Goal: Task Accomplishment & Management: Use online tool/utility

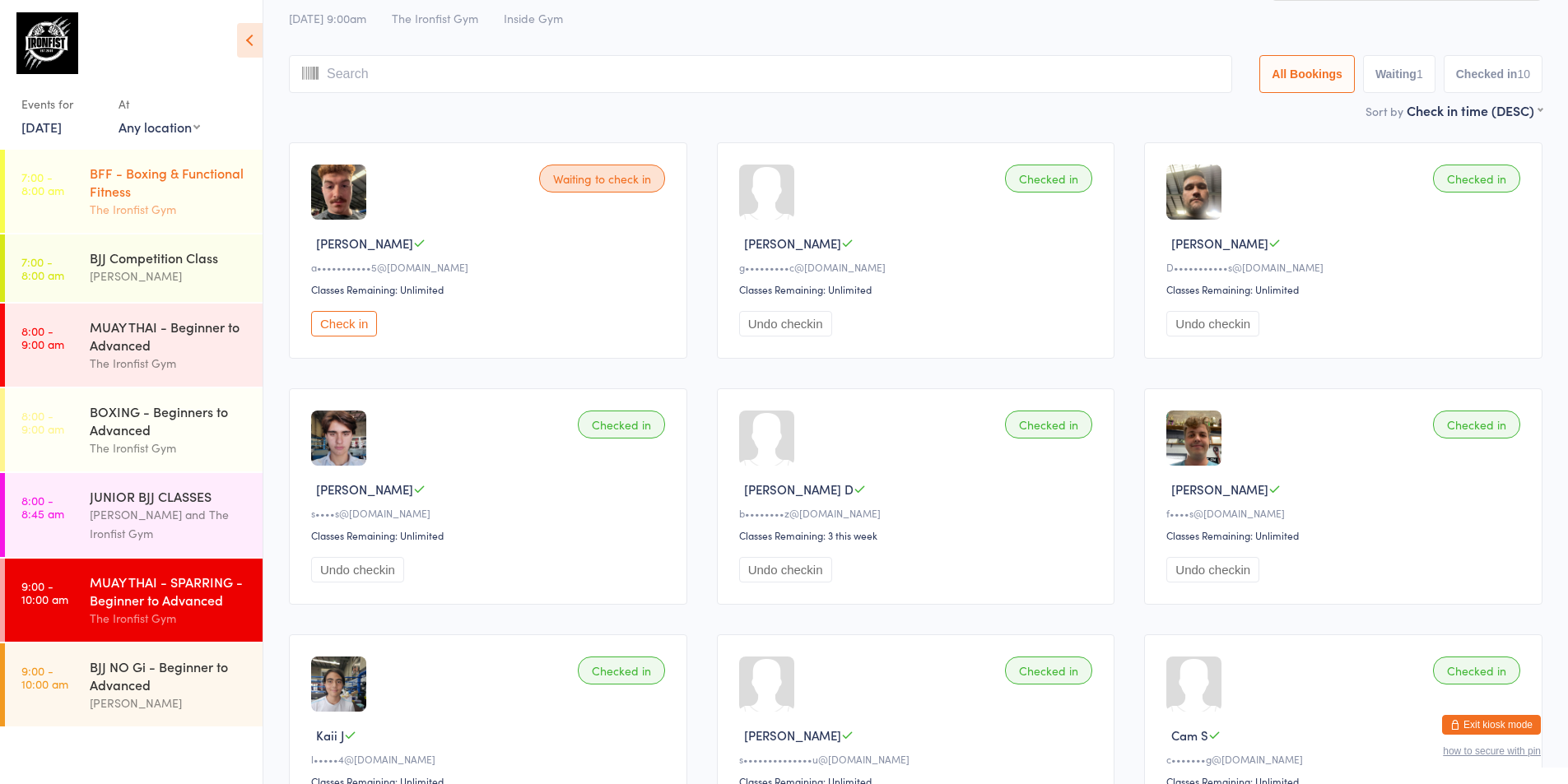
scroll to position [83, 0]
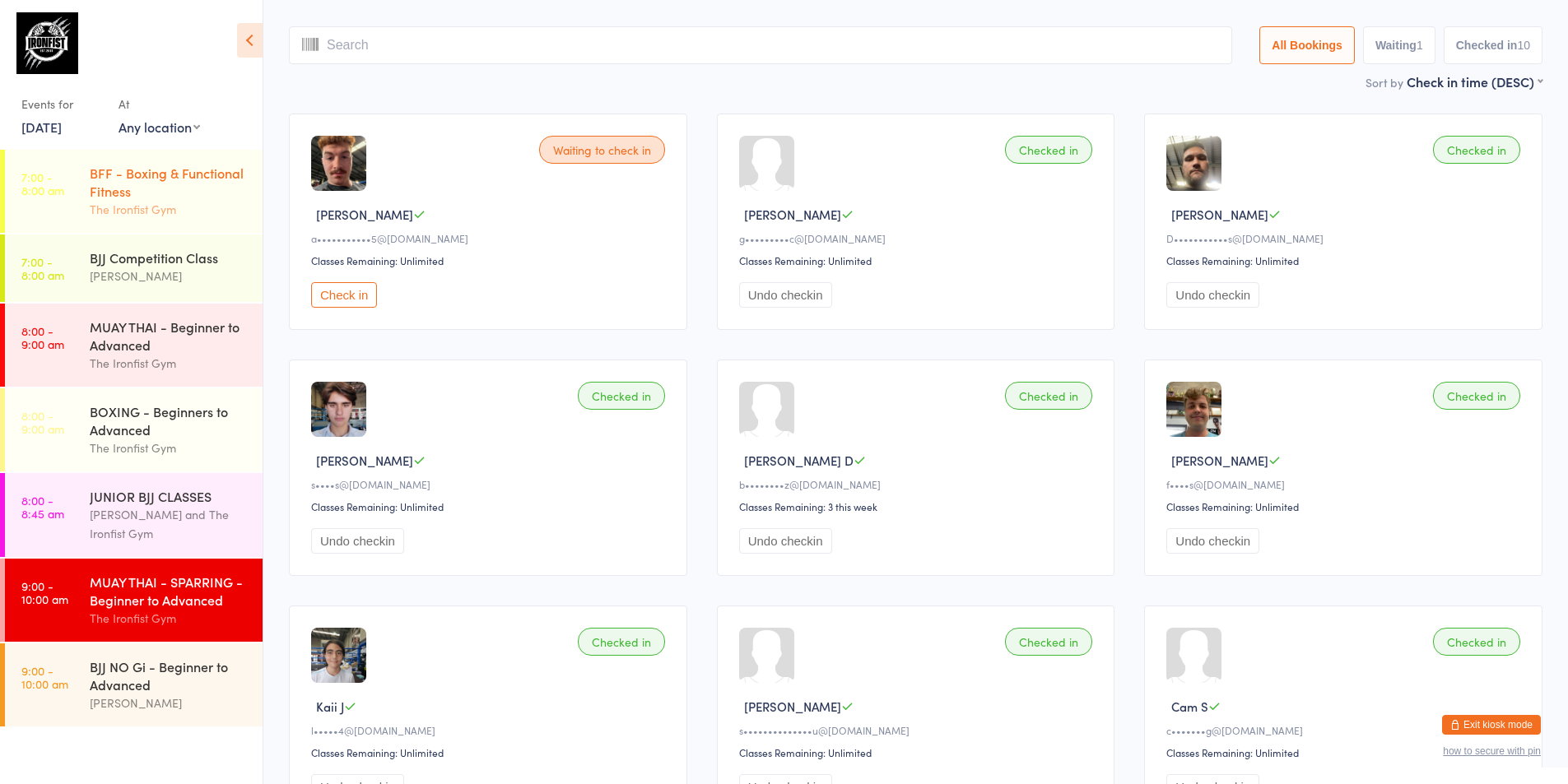
click at [201, 162] on div "BFF - Boxing & Functional Fitness The Ironfist Gym" at bounding box center [176, 192] width 173 height 83
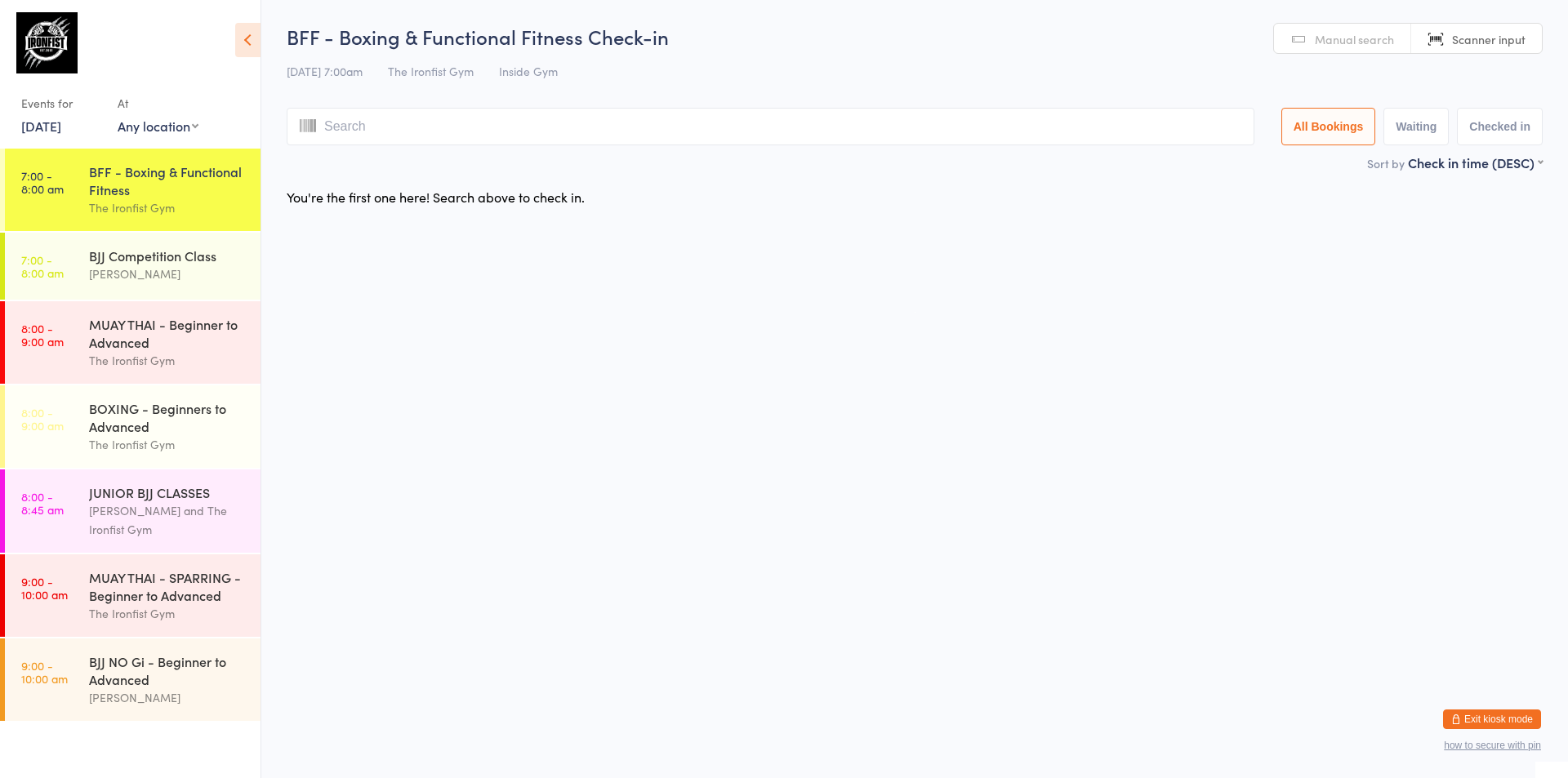
click at [61, 124] on link "[DATE]" at bounding box center [41, 126] width 40 height 18
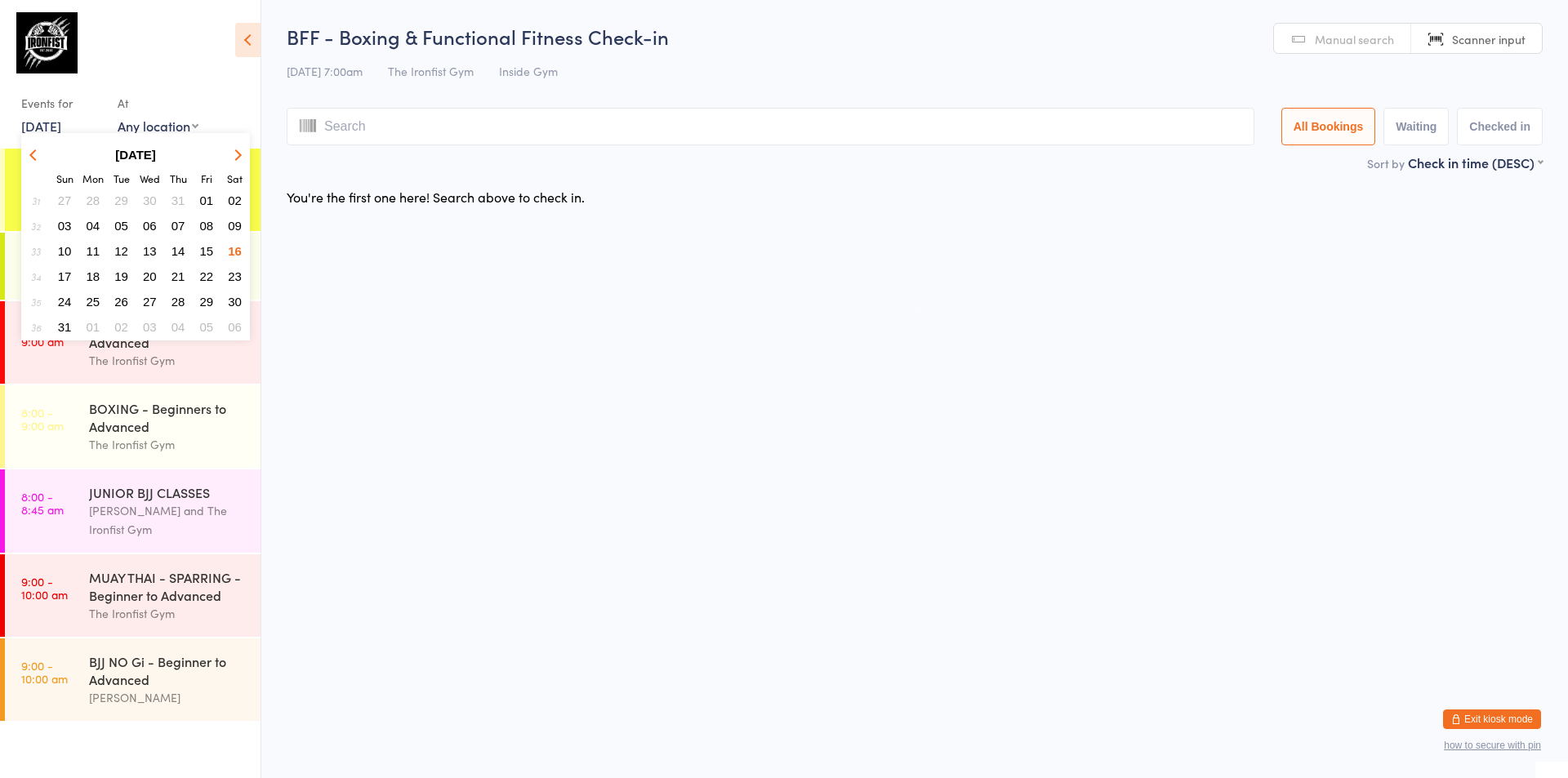
click at [90, 283] on button "18" at bounding box center [94, 276] width 26 height 22
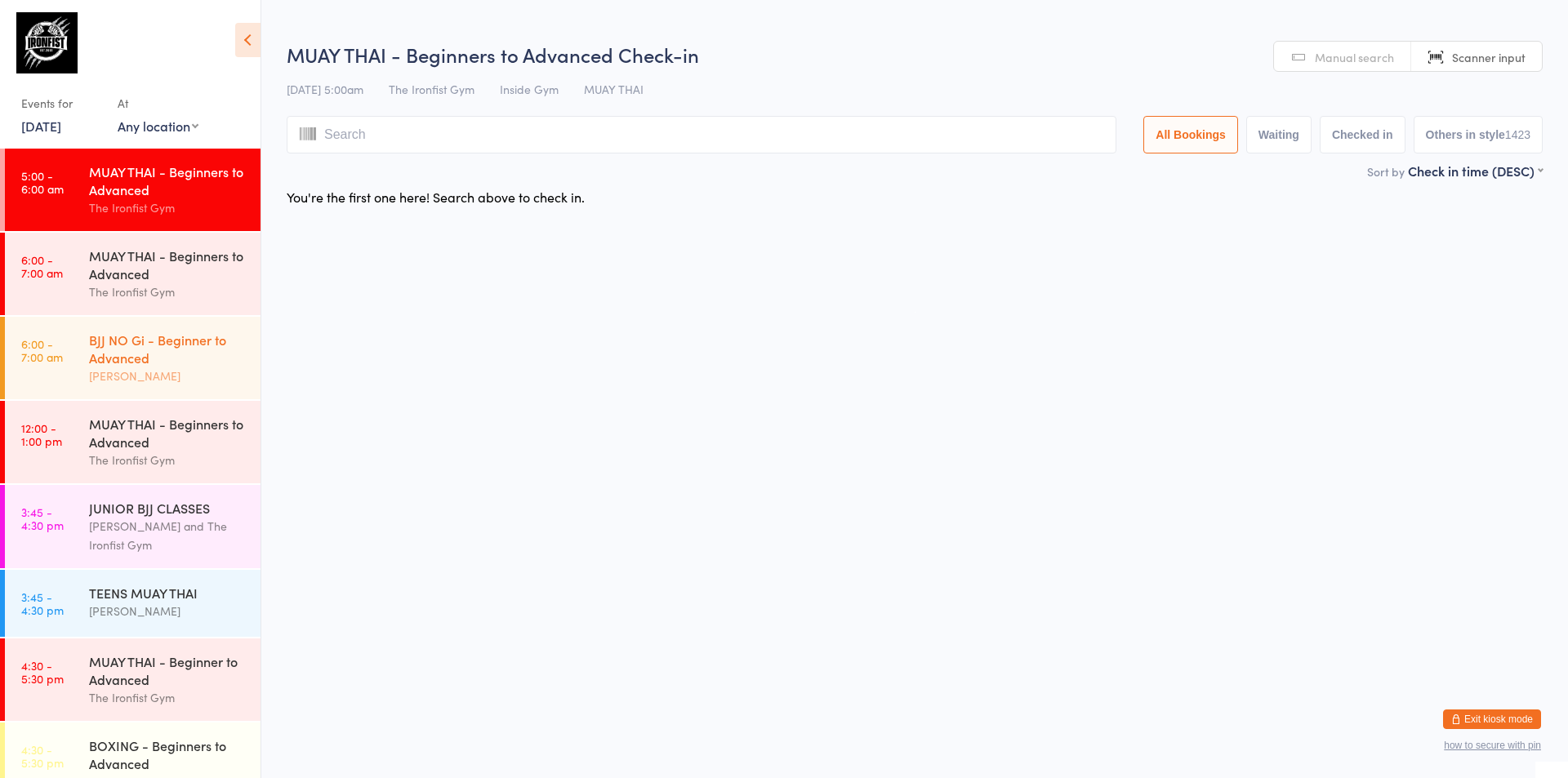
click at [141, 348] on div "BJJ NO Gi - Beginner to Advanced" at bounding box center [168, 348] width 157 height 36
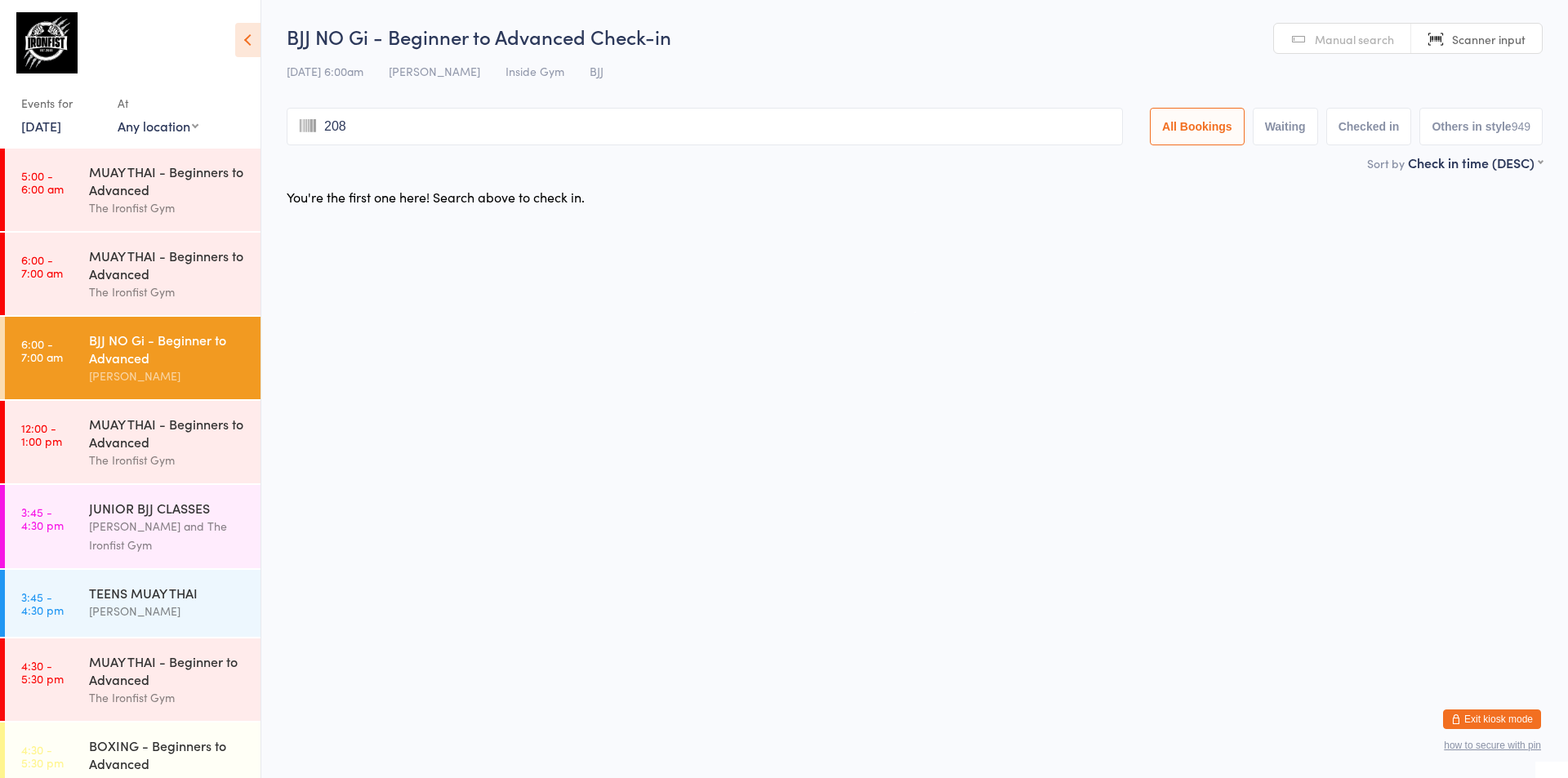
type input "2080"
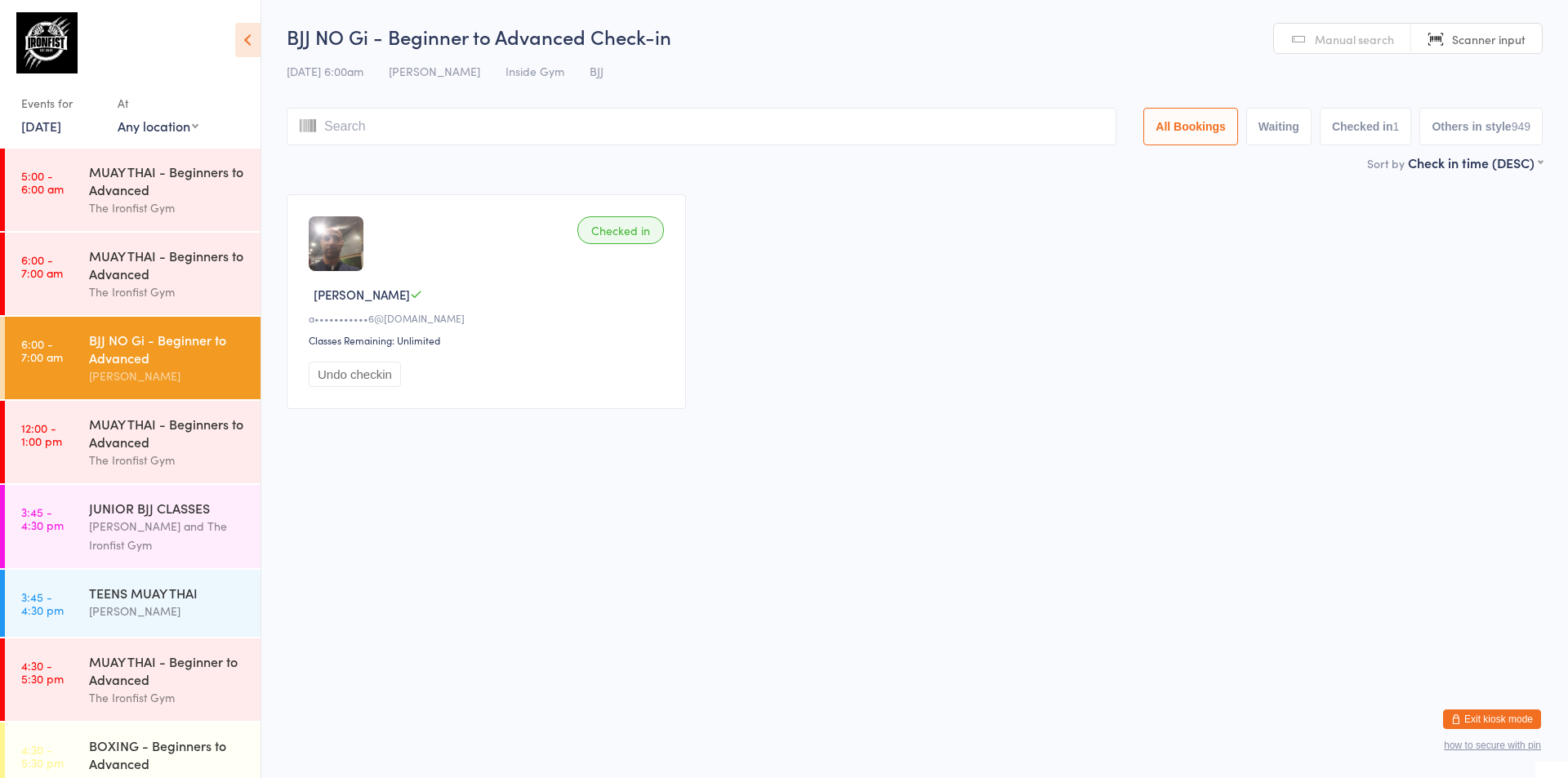
click at [917, 505] on html "You have now entered Kiosk Mode. Members will be able to check themselves in us…" at bounding box center [784, 389] width 1568 height 778
click at [528, 532] on html "You have now entered Kiosk Mode. Members will be able to check themselves in us…" at bounding box center [784, 389] width 1568 height 778
click at [204, 297] on div "The Ironfist Gym" at bounding box center [168, 291] width 157 height 19
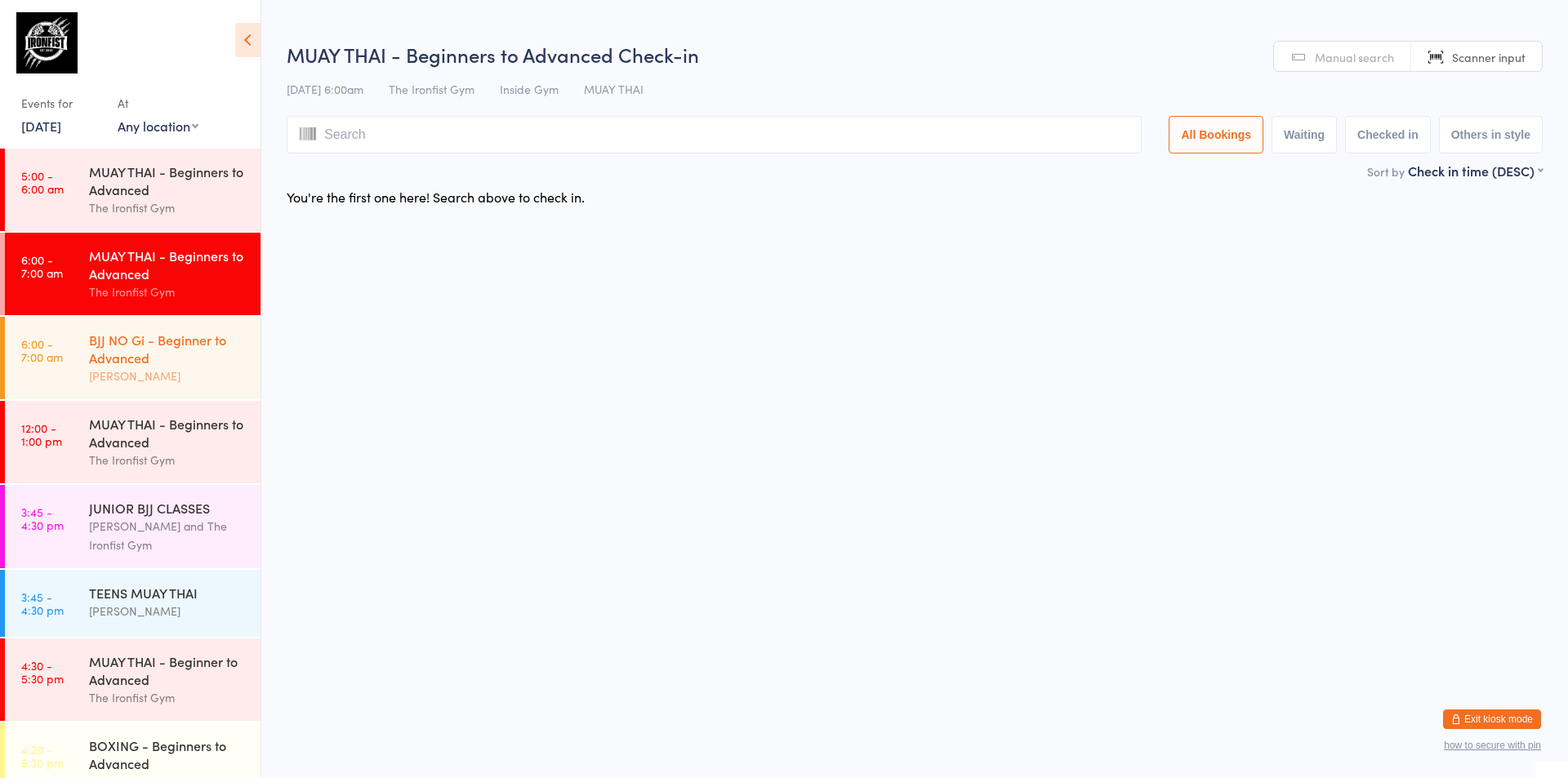
click at [191, 327] on div "BJJ NO Gi - Beginner to Advanced [PERSON_NAME]" at bounding box center [175, 358] width 171 height 83
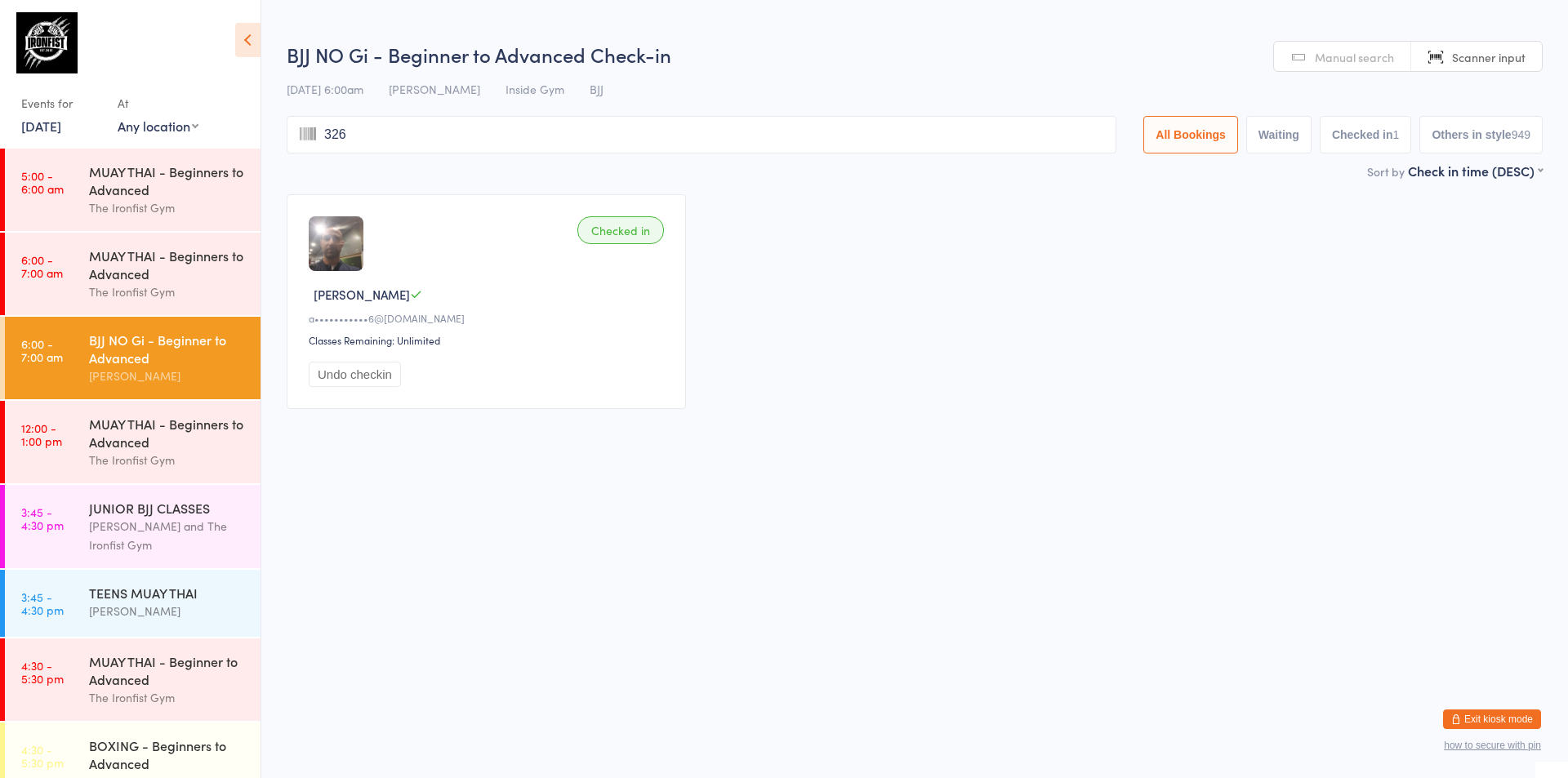
type input "3267"
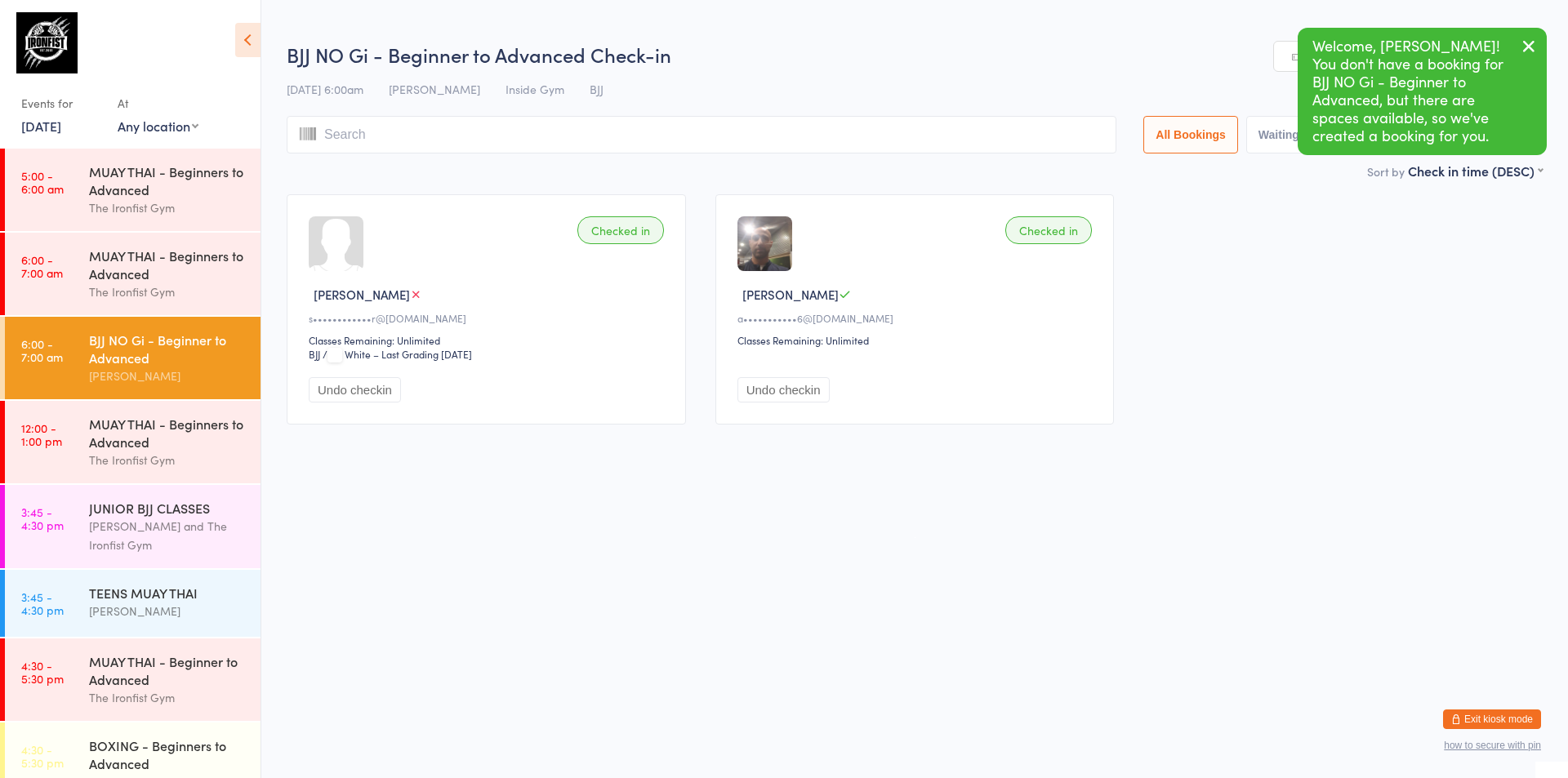
click at [428, 484] on html "You have now entered Kiosk Mode. Members will be able to check themselves in us…" at bounding box center [784, 389] width 1568 height 778
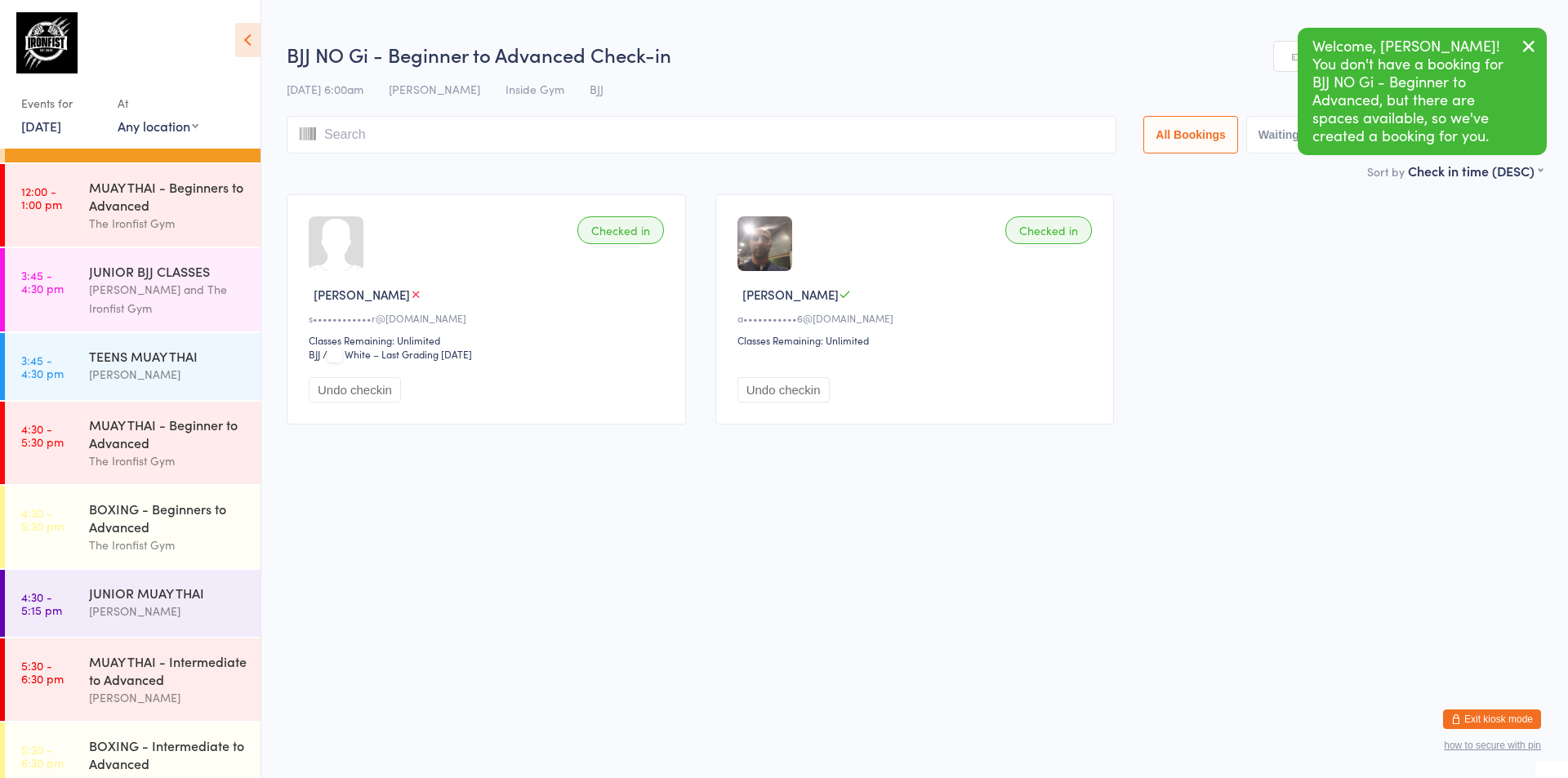
scroll to position [625, 0]
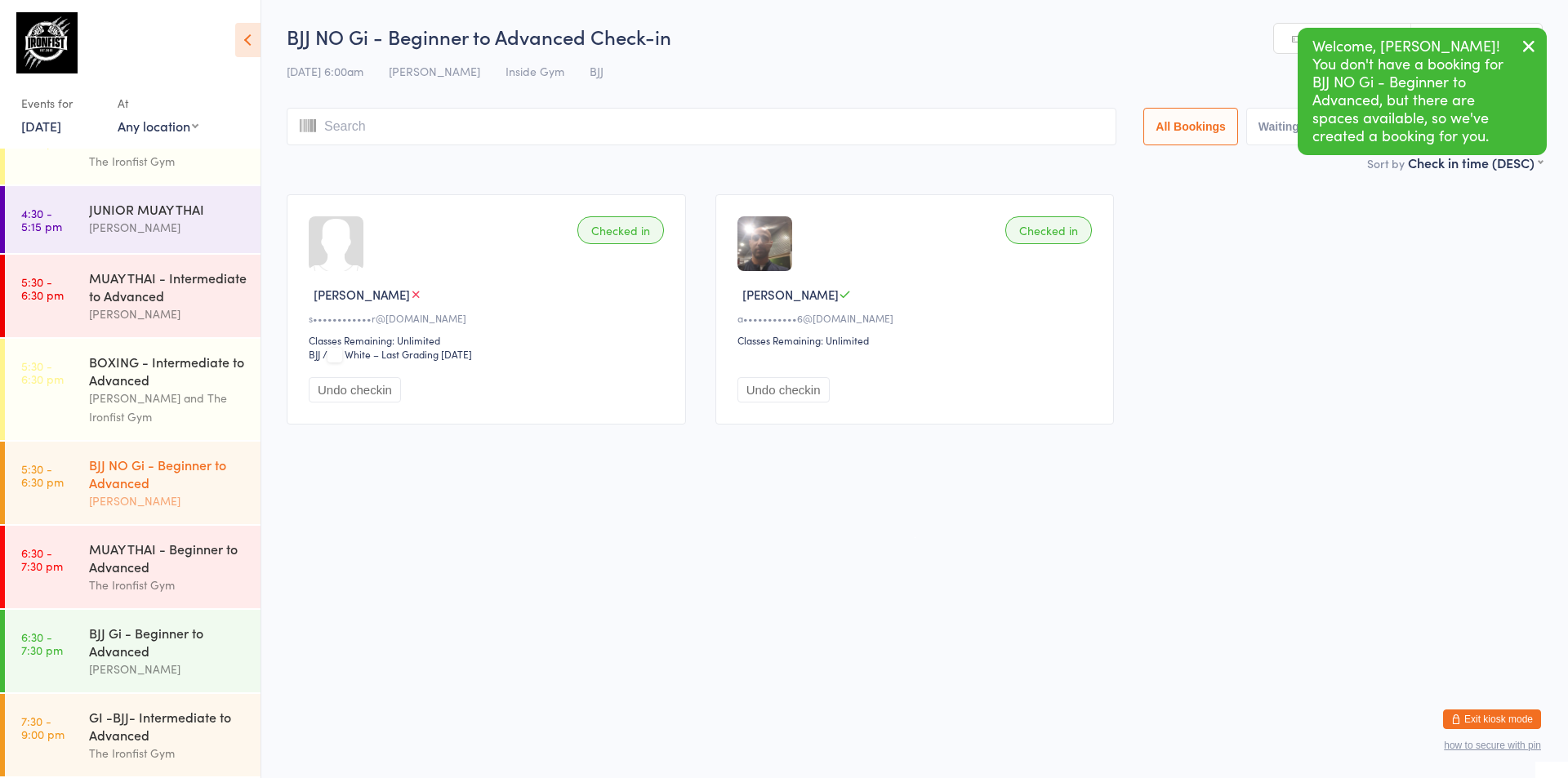
click at [171, 491] on div "BJJ NO Gi - Beginner to Advanced" at bounding box center [168, 473] width 157 height 36
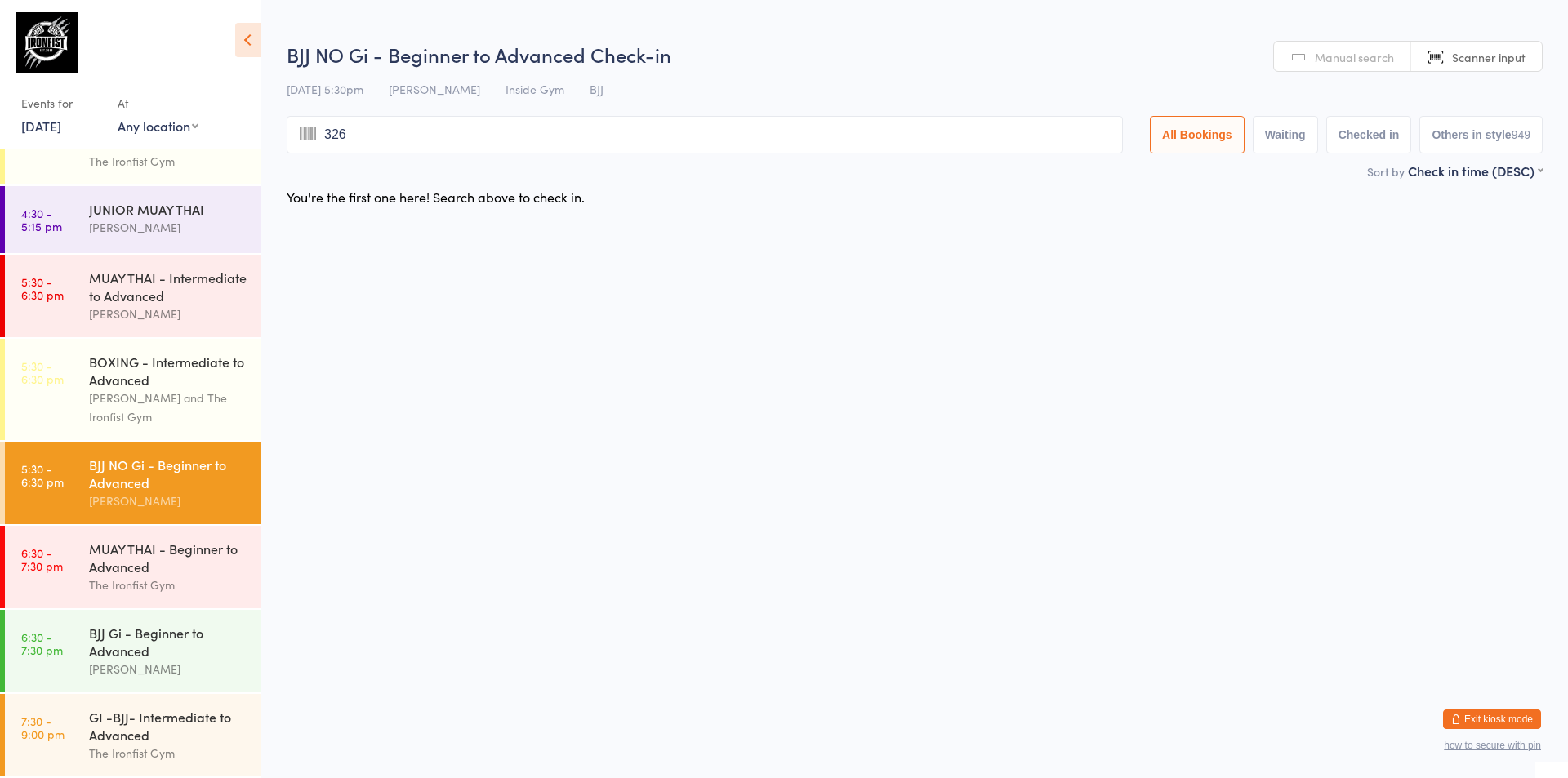
type input "3267"
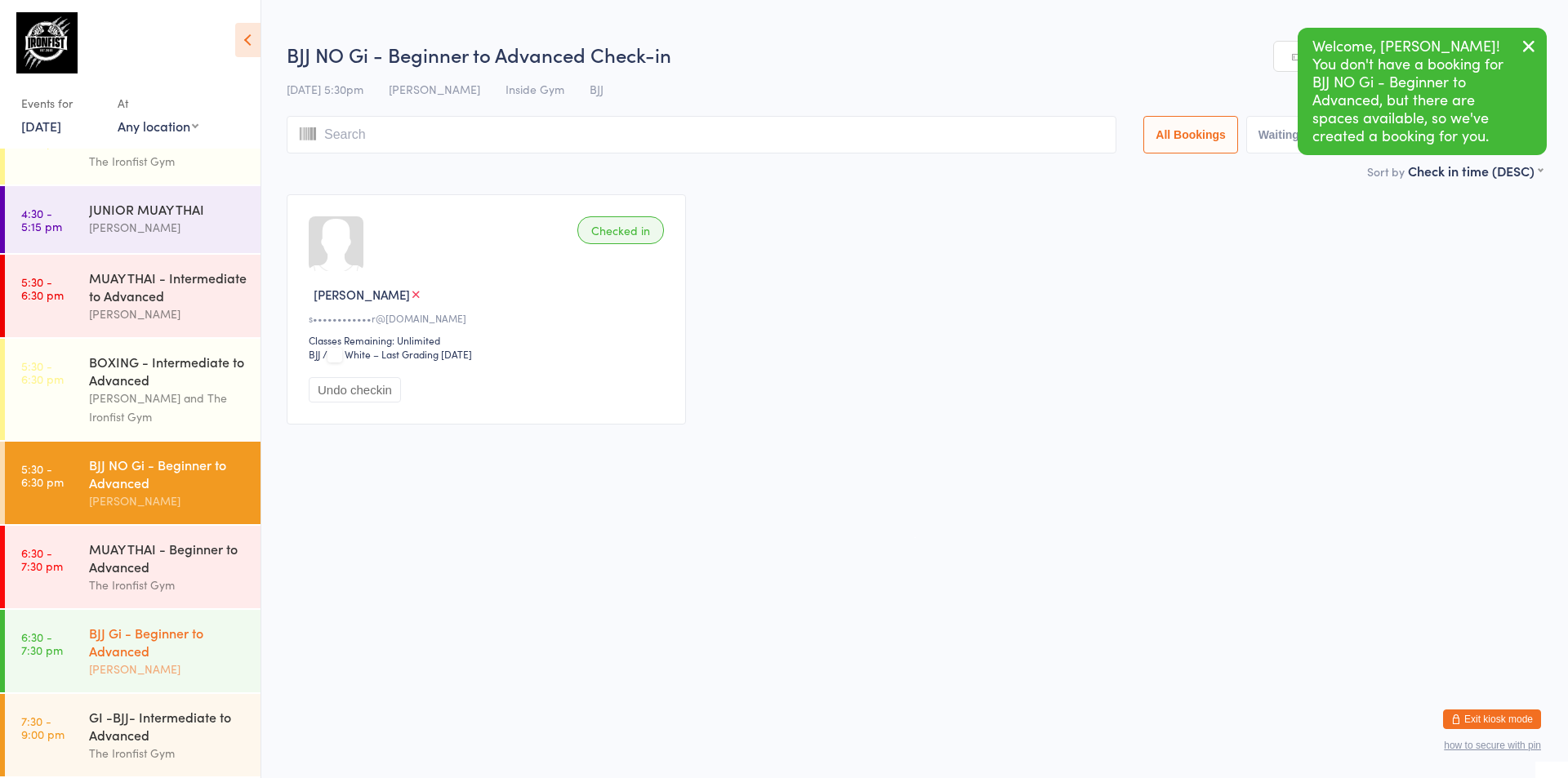
click at [137, 641] on div "BJJ Gi - Beginner to Advanced" at bounding box center [168, 641] width 157 height 36
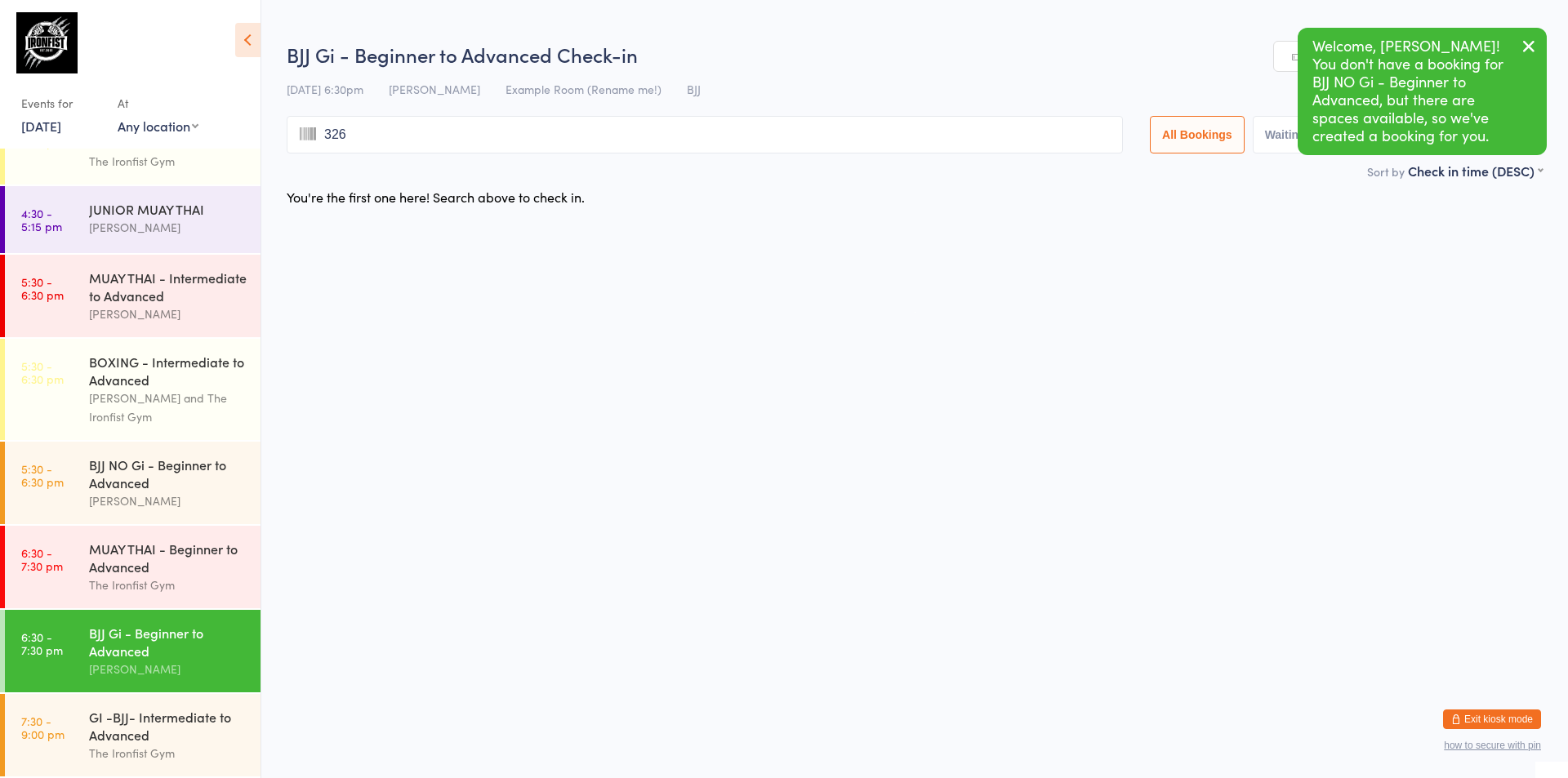
type input "3267"
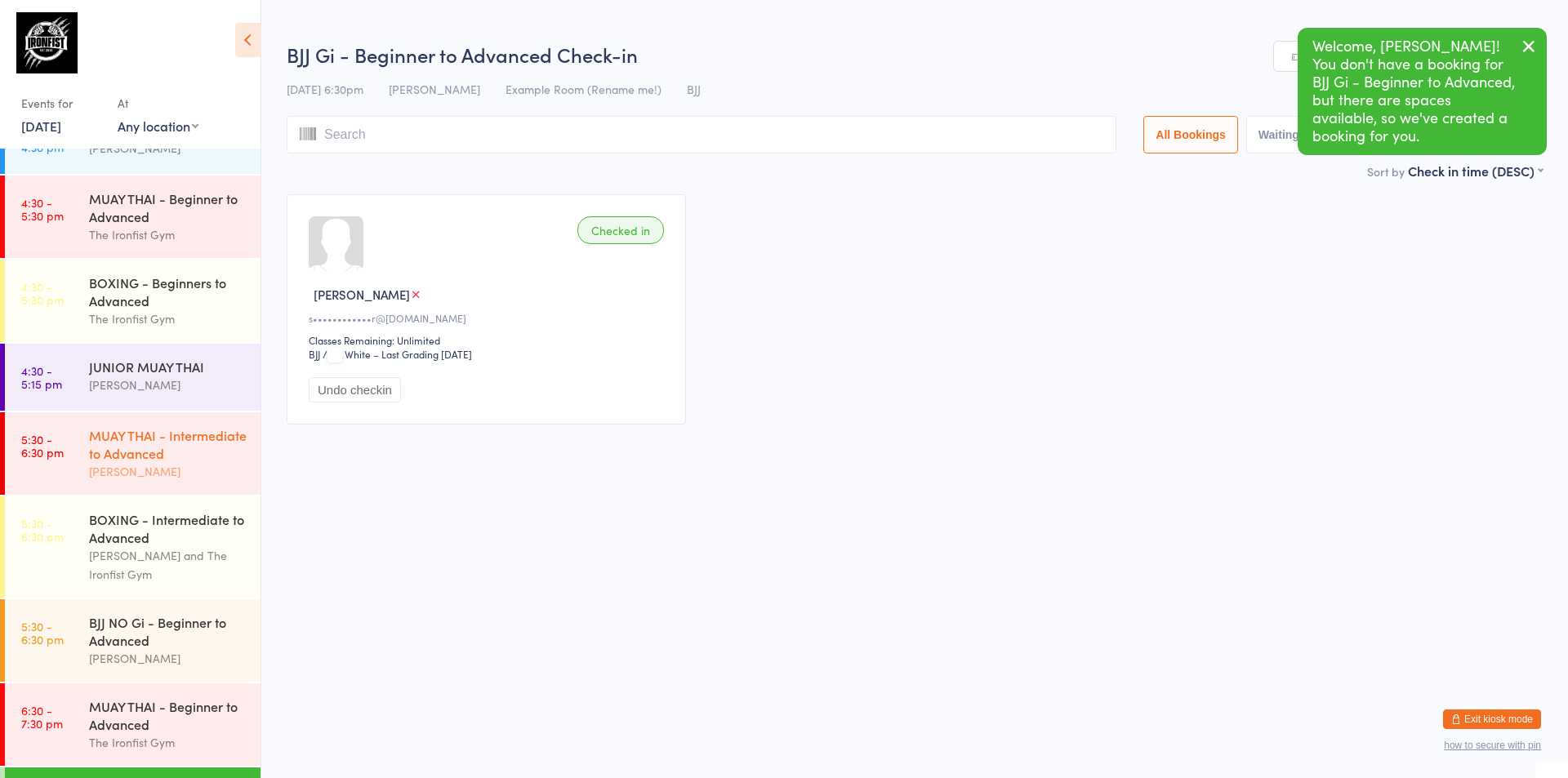
scroll to position [461, 0]
click at [165, 236] on div "The Ironfist Gym" at bounding box center [168, 236] width 157 height 19
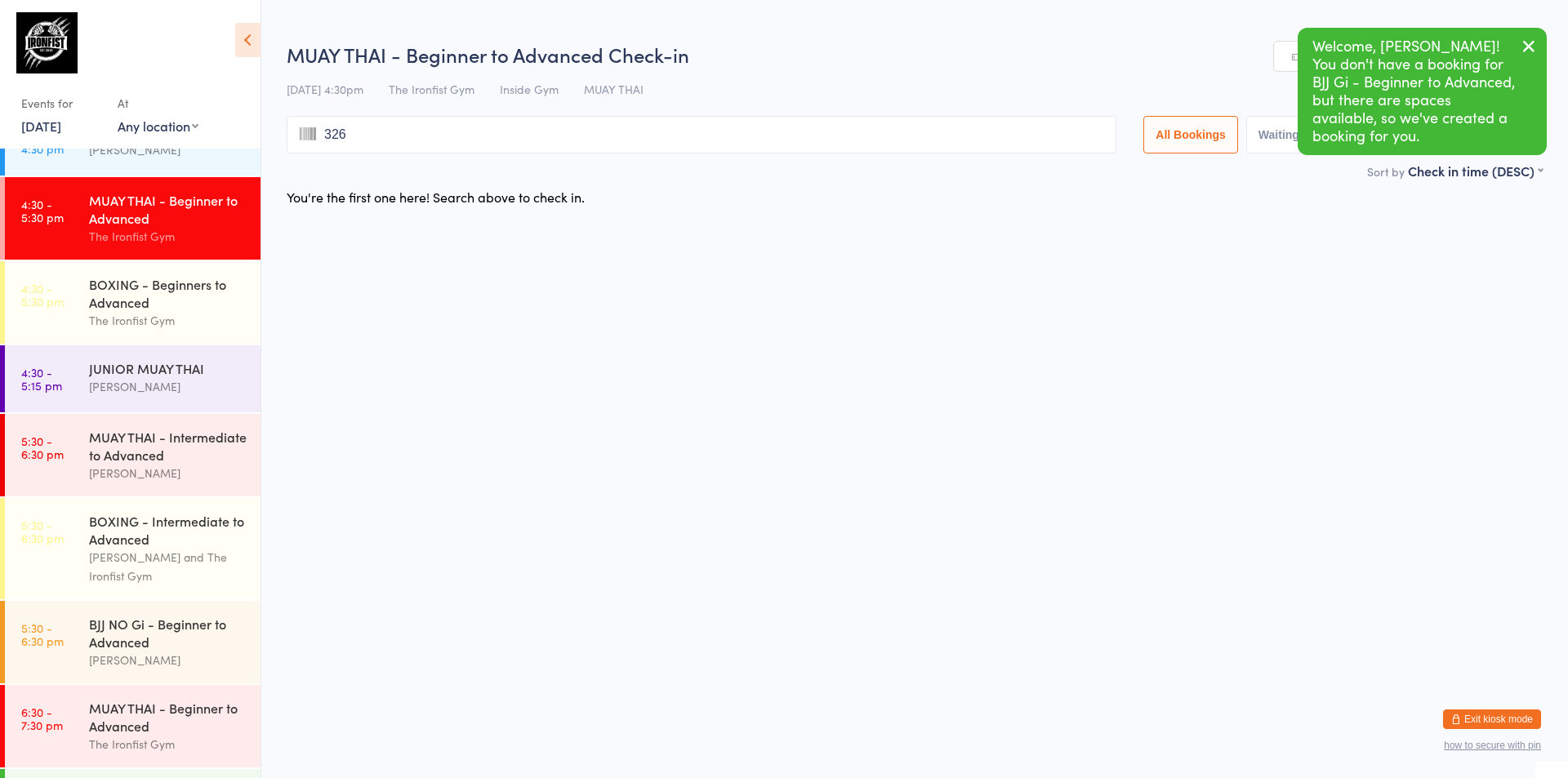
type input "3267"
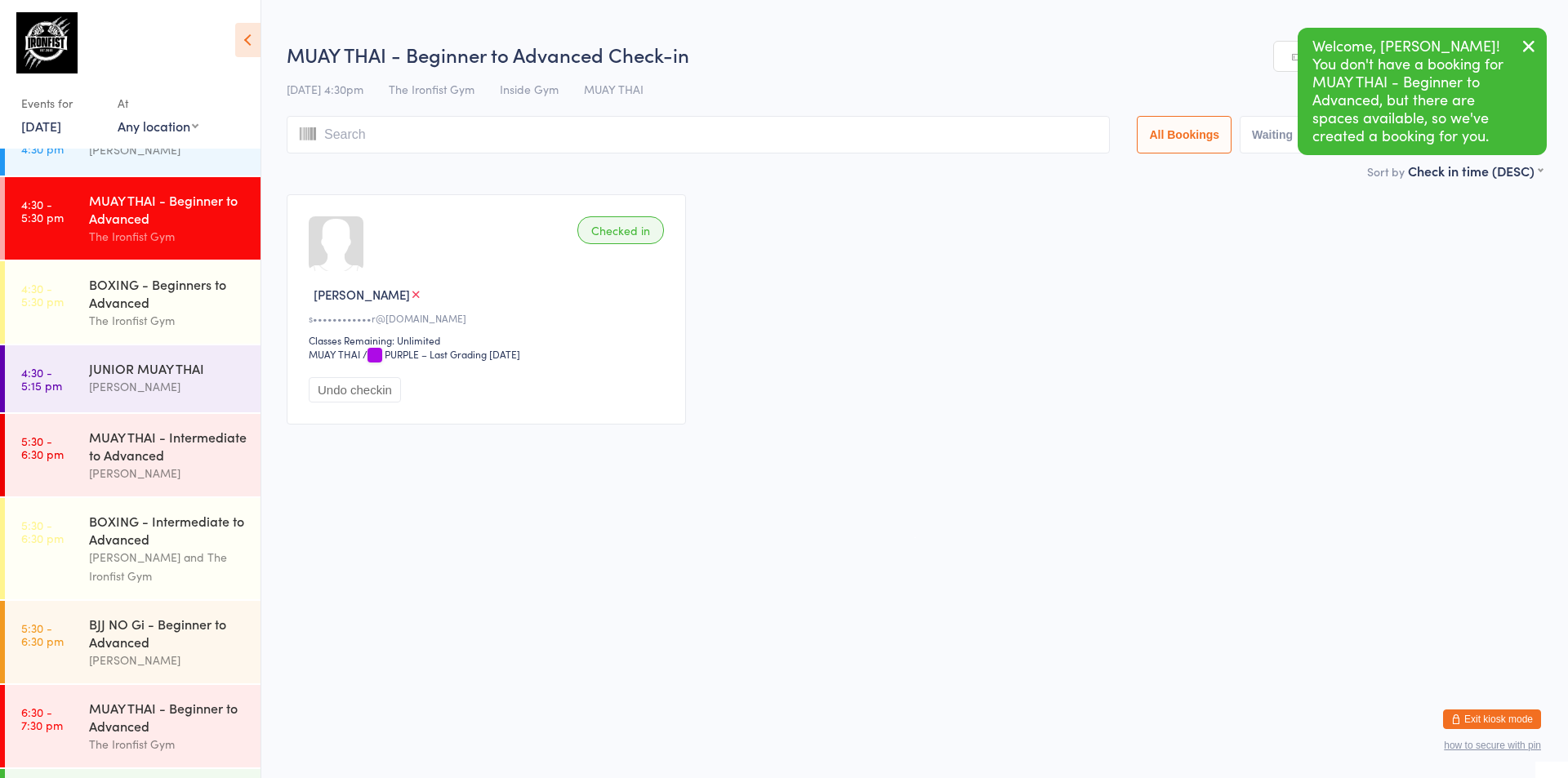
click at [61, 128] on link "[DATE]" at bounding box center [41, 126] width 40 height 18
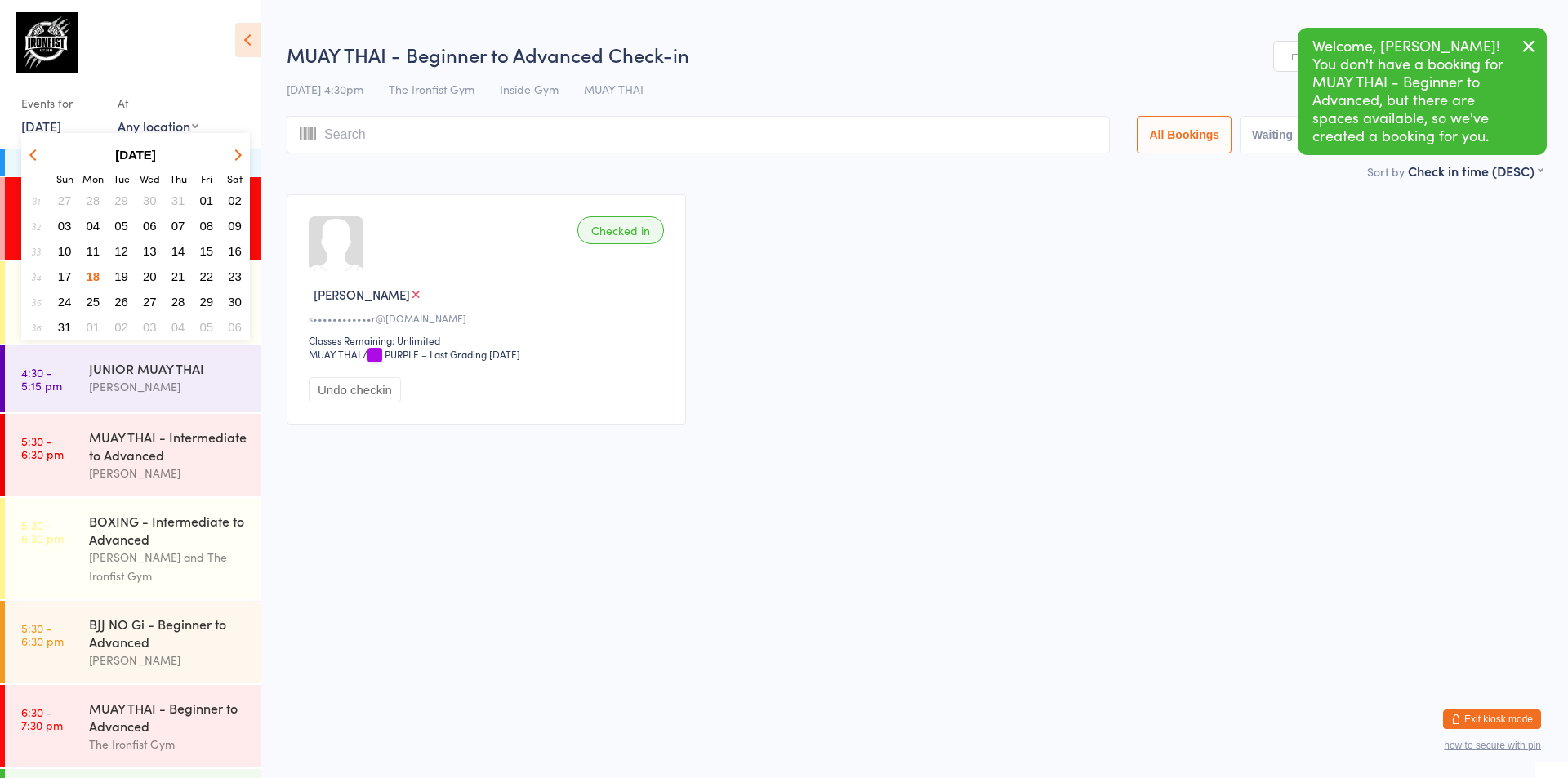
click at [123, 279] on span "19" at bounding box center [121, 276] width 14 height 14
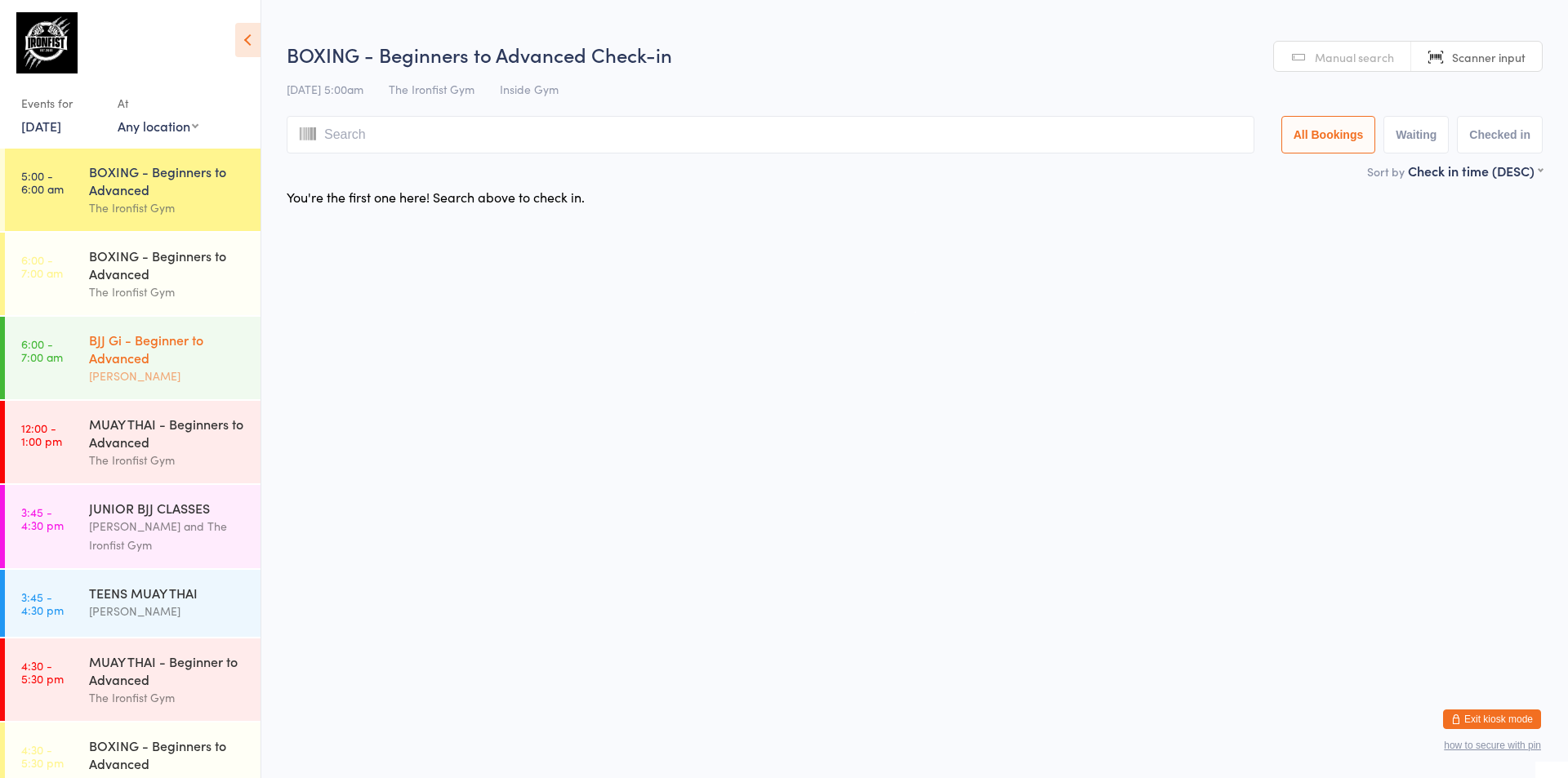
click at [154, 373] on div "[PERSON_NAME]" at bounding box center [168, 376] width 157 height 19
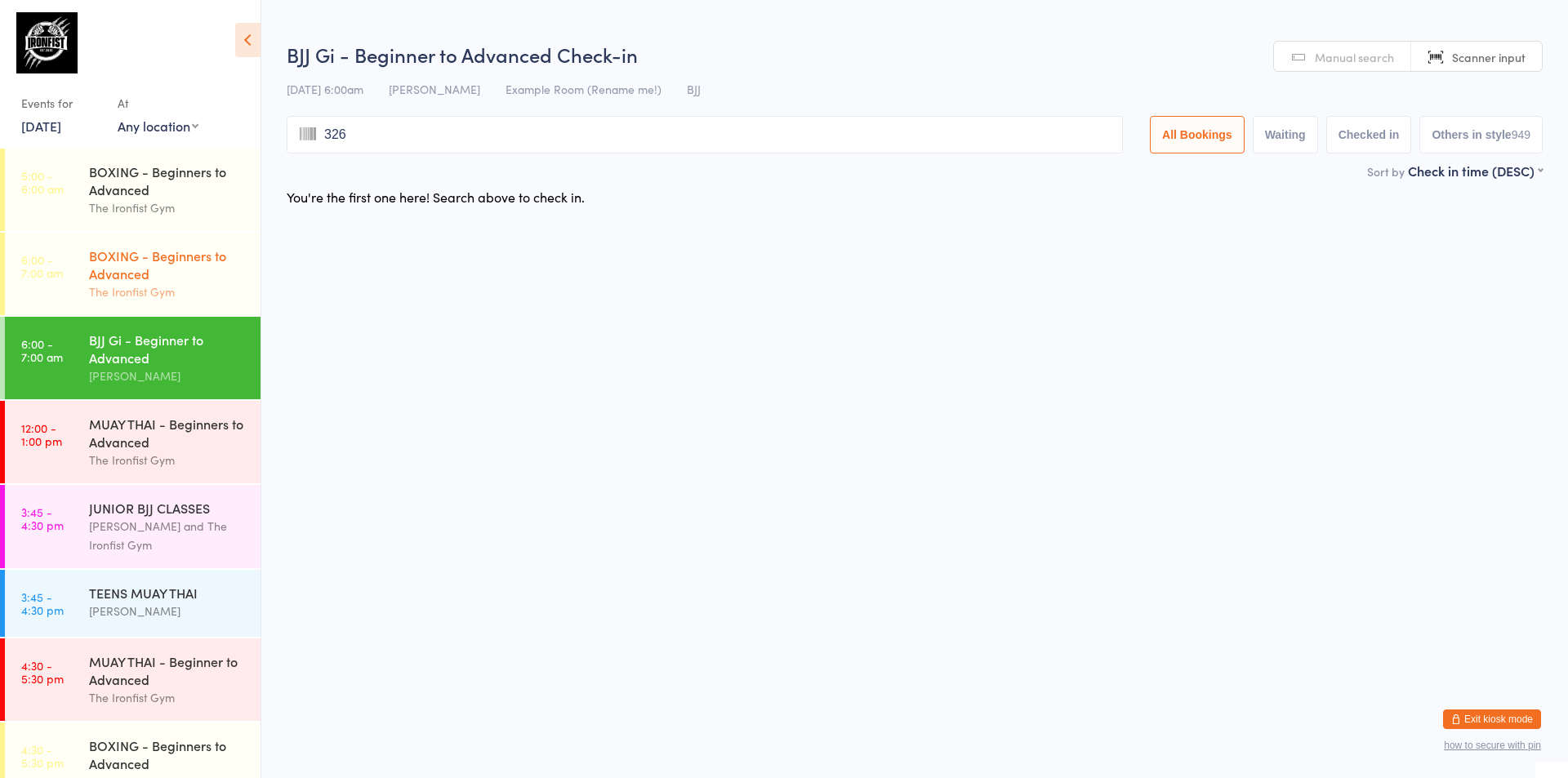
type input "3267"
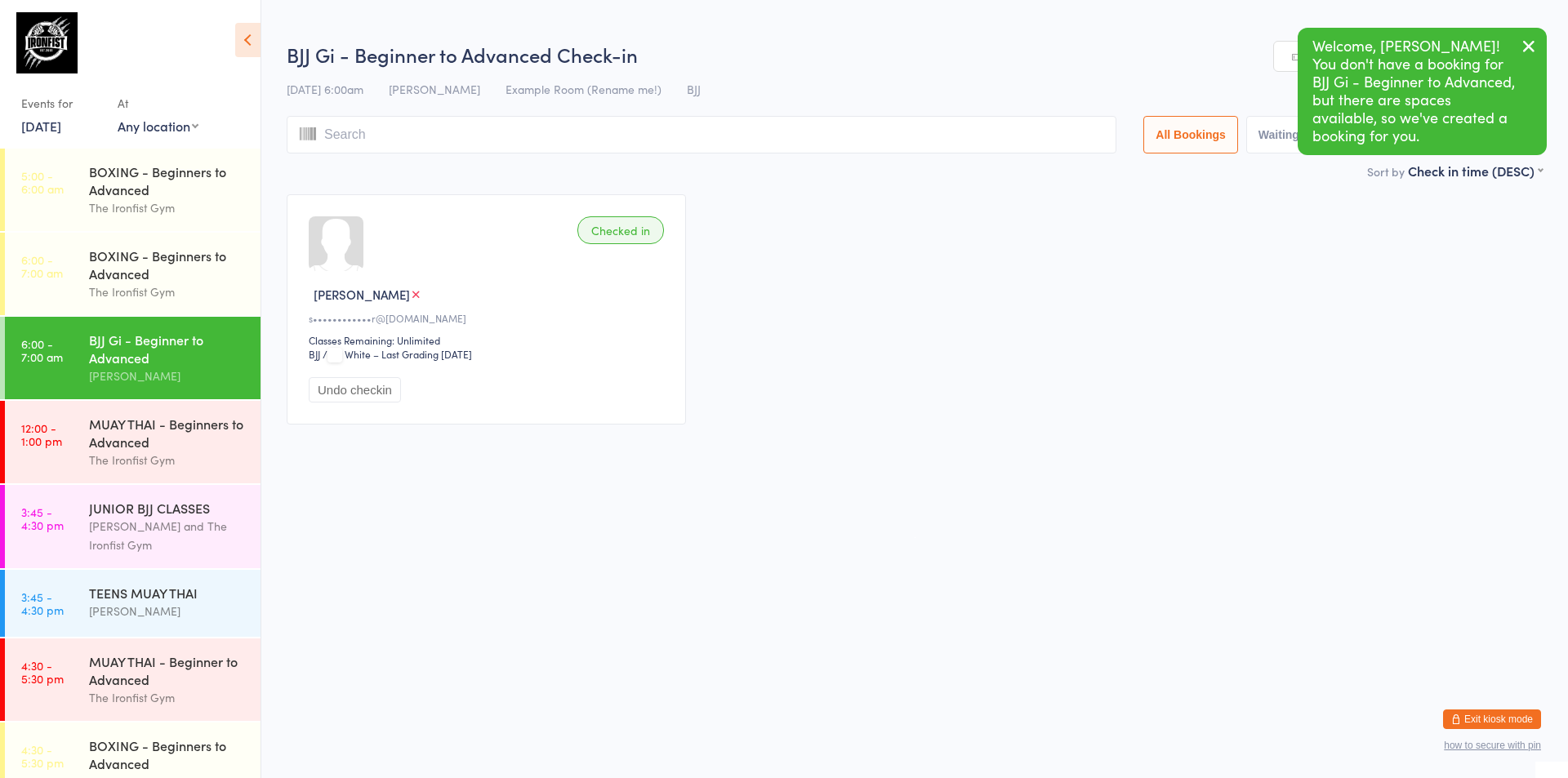
scroll to position [625, 0]
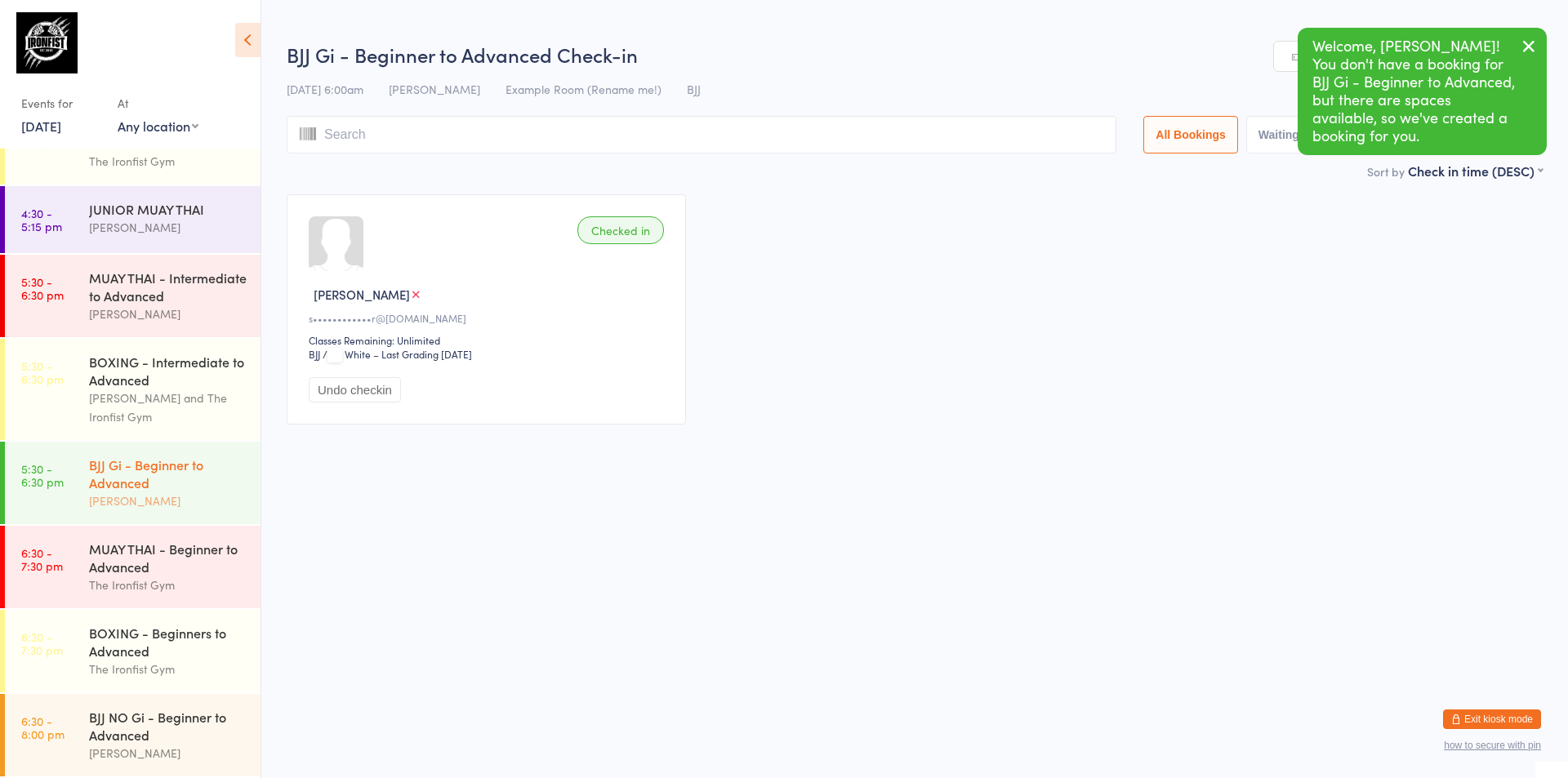
click at [158, 465] on div "BJJ Gi - Beginner to Advanced" at bounding box center [168, 473] width 157 height 36
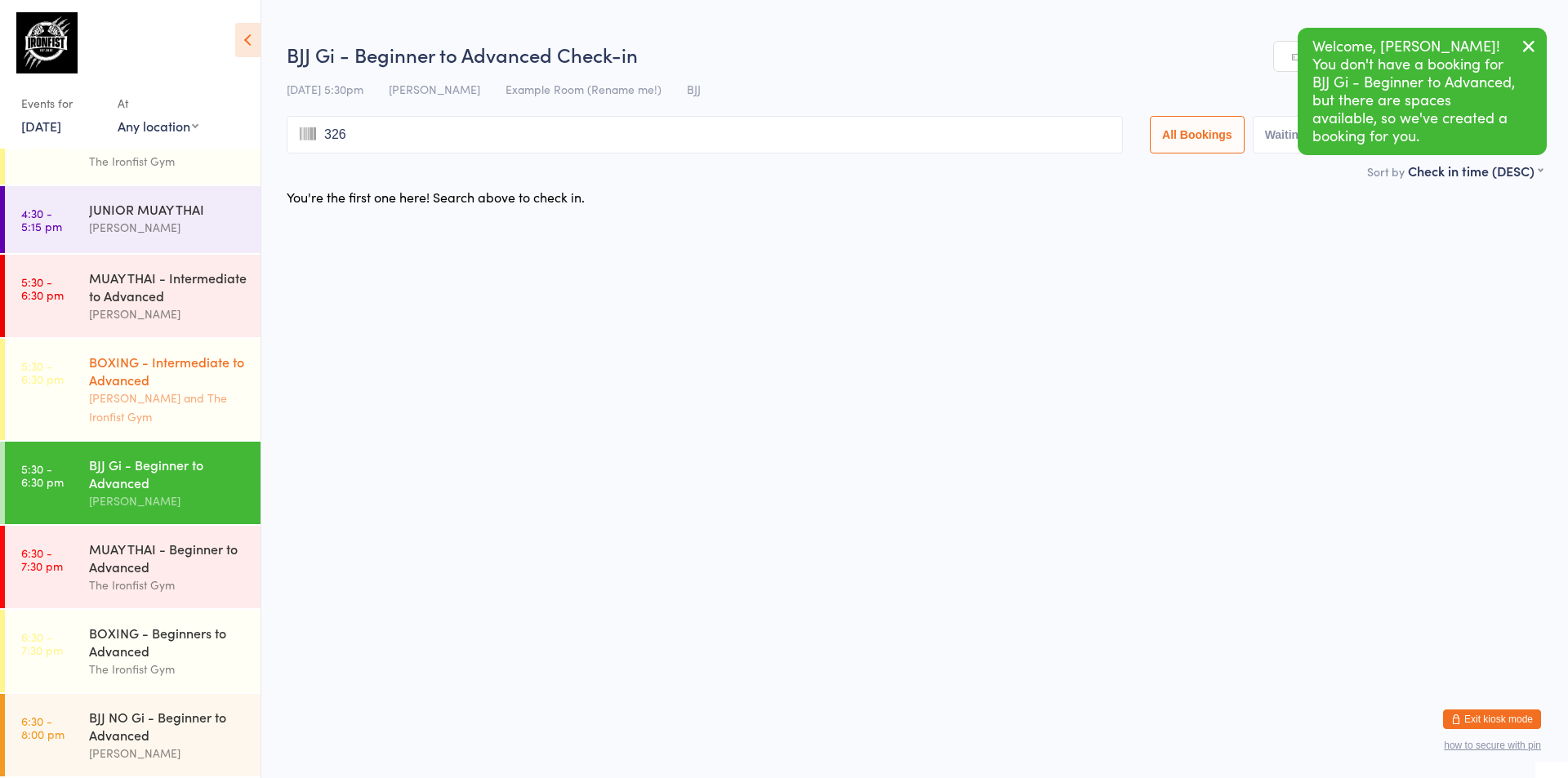
type input "3267"
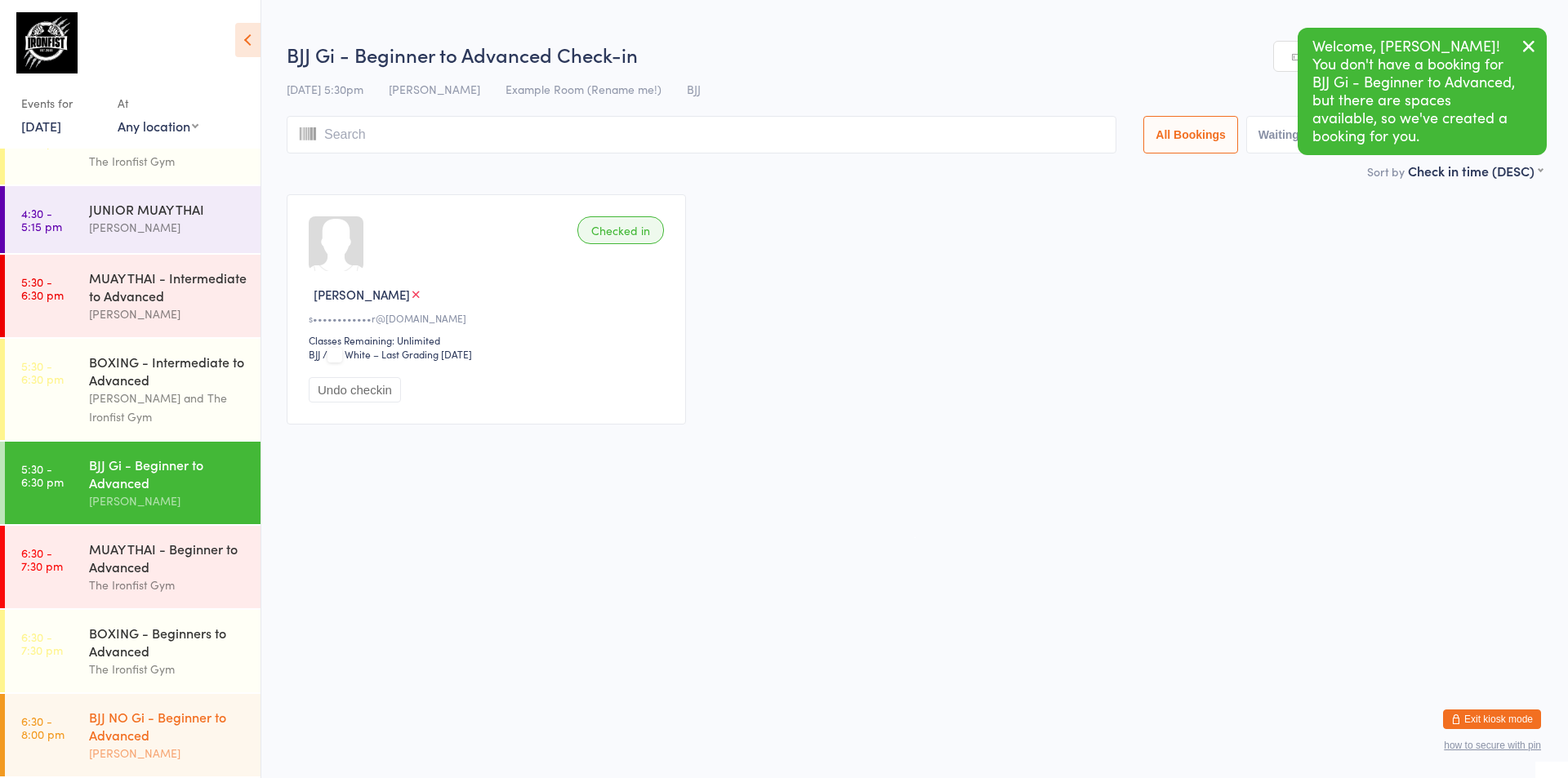
click at [139, 719] on div "BJJ NO Gi - Beginner to Advanced" at bounding box center [168, 725] width 157 height 36
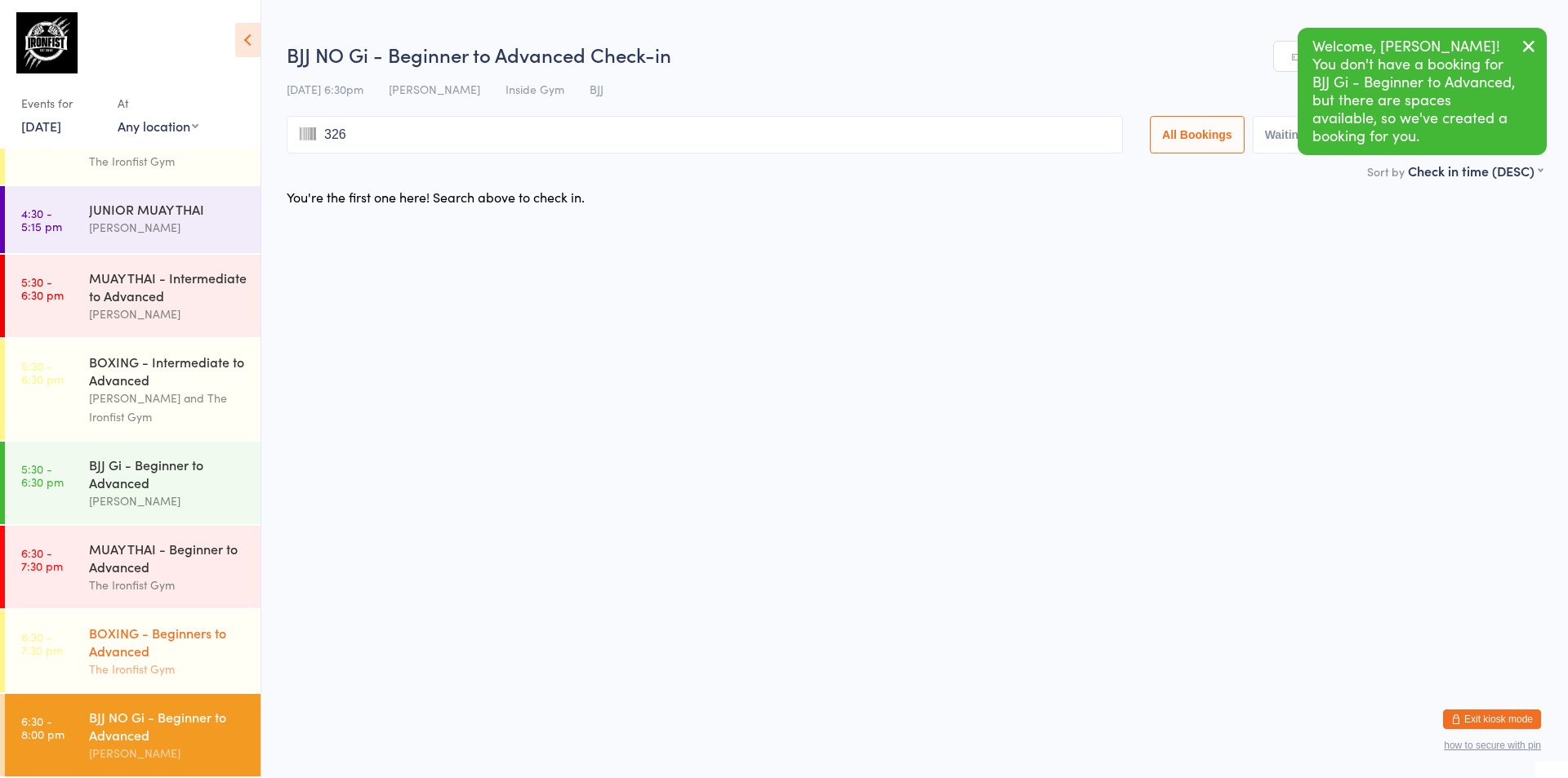
type input "3267"
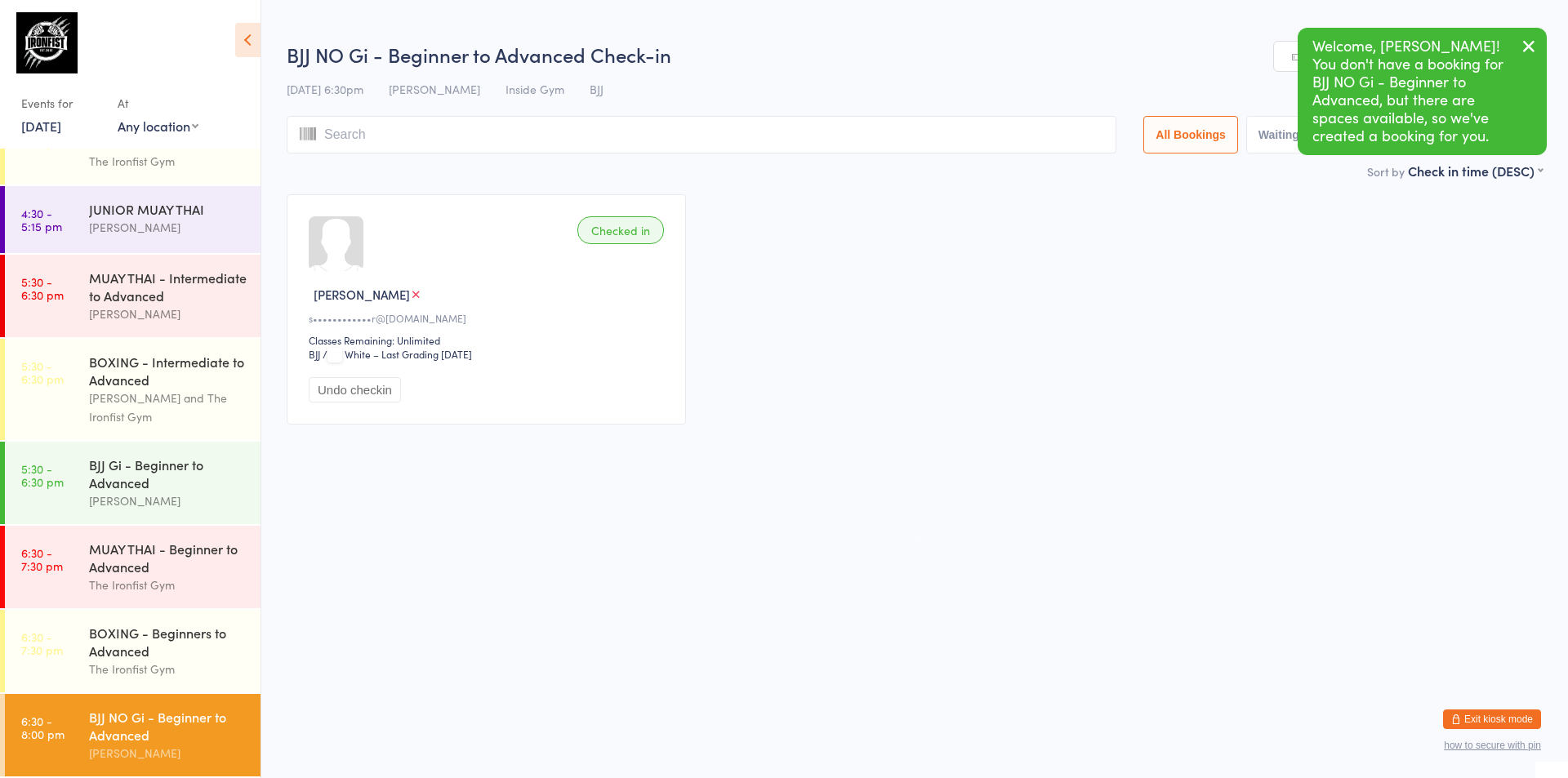
click at [61, 128] on link "[DATE]" at bounding box center [41, 126] width 40 height 18
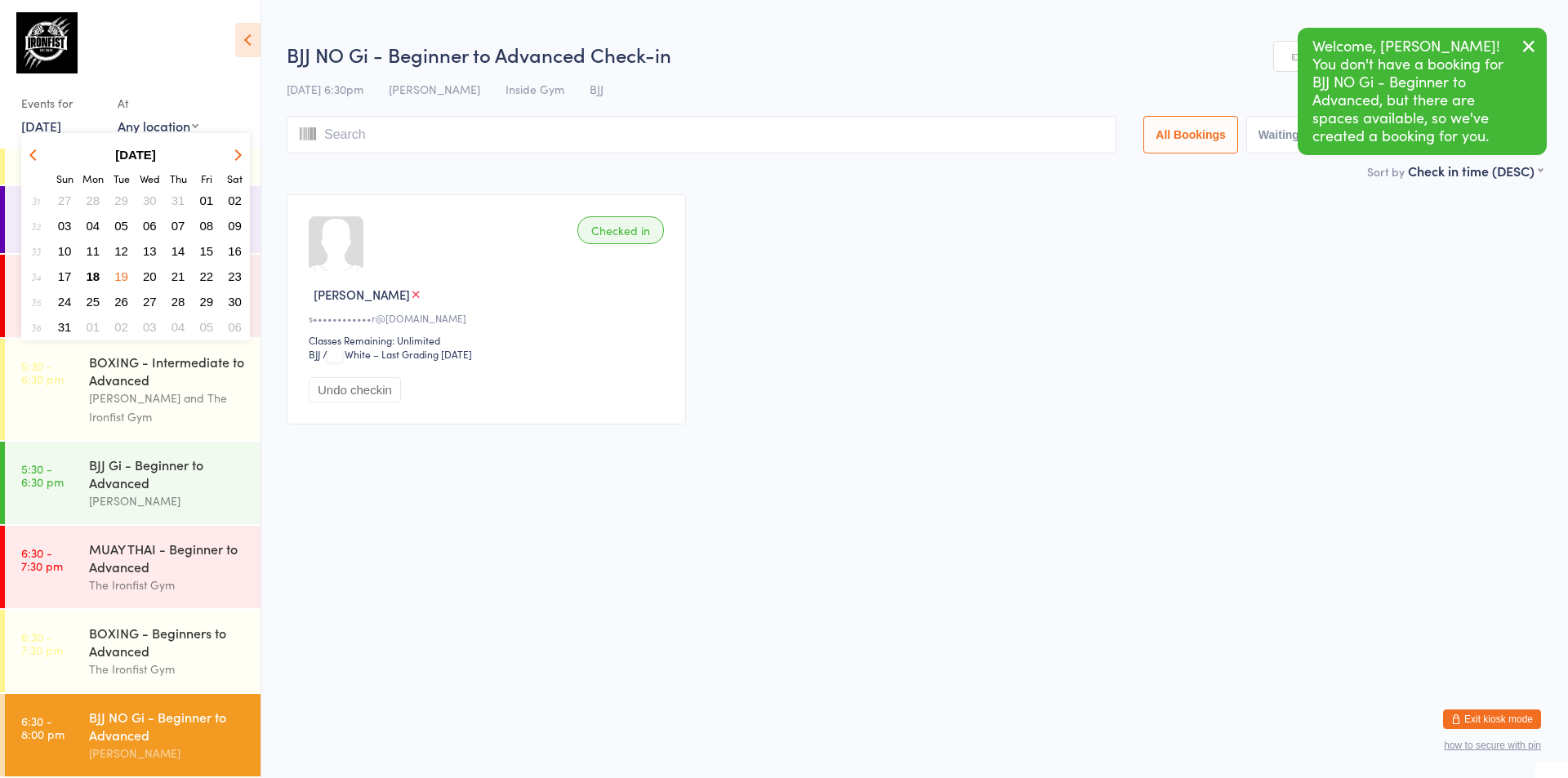
click at [125, 276] on span "19" at bounding box center [121, 276] width 14 height 14
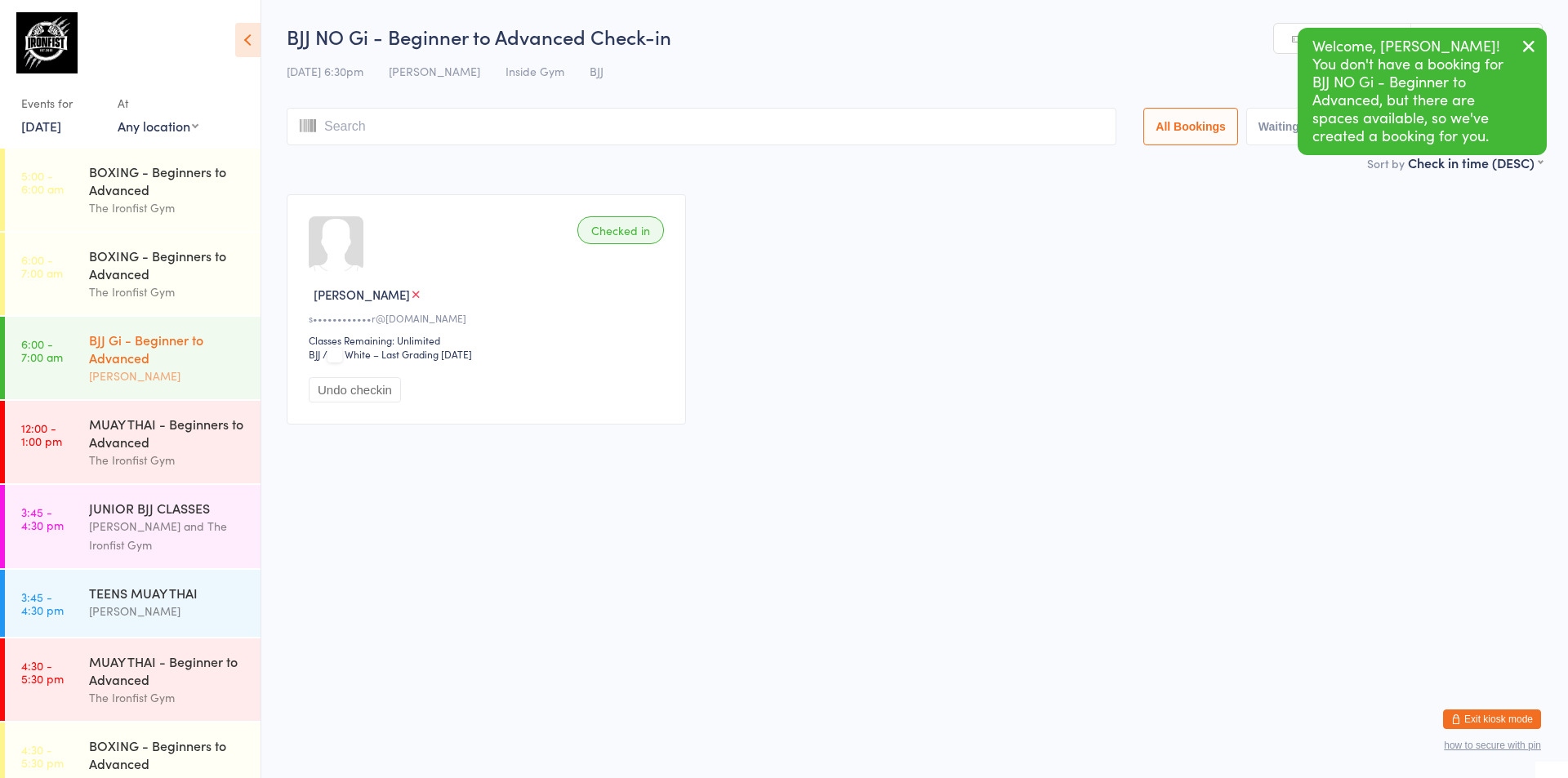
click at [140, 352] on div "BJJ Gi - Beginner to Advanced" at bounding box center [168, 348] width 157 height 36
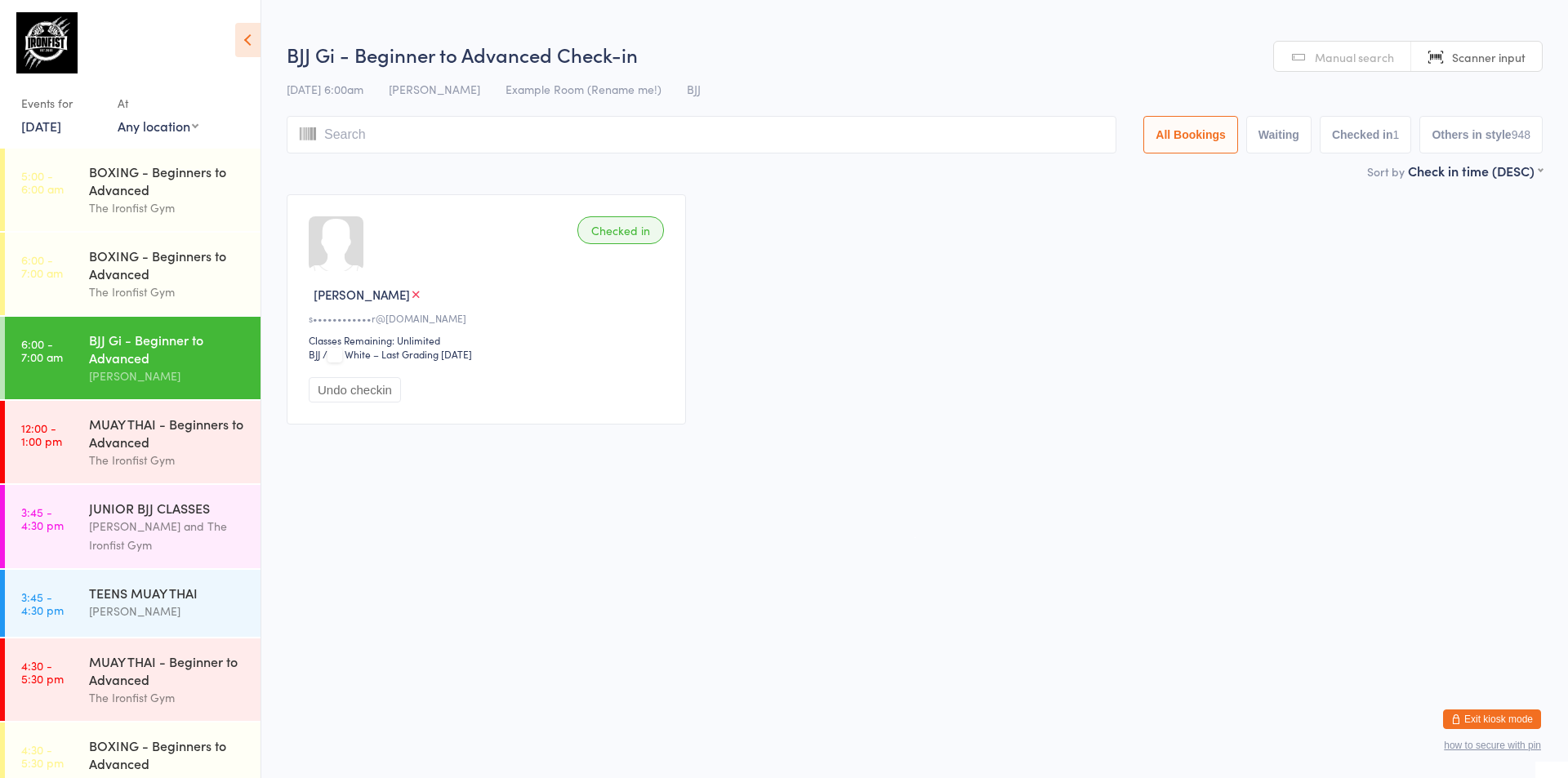
click at [78, 137] on div "Events for [DATE] D Aug, YYYY [DATE] Sun Mon Tue Wed Thu Fri Sat 31 27 28 29 30…" at bounding box center [130, 77] width 261 height 154
click at [61, 134] on link "[DATE]" at bounding box center [41, 126] width 40 height 18
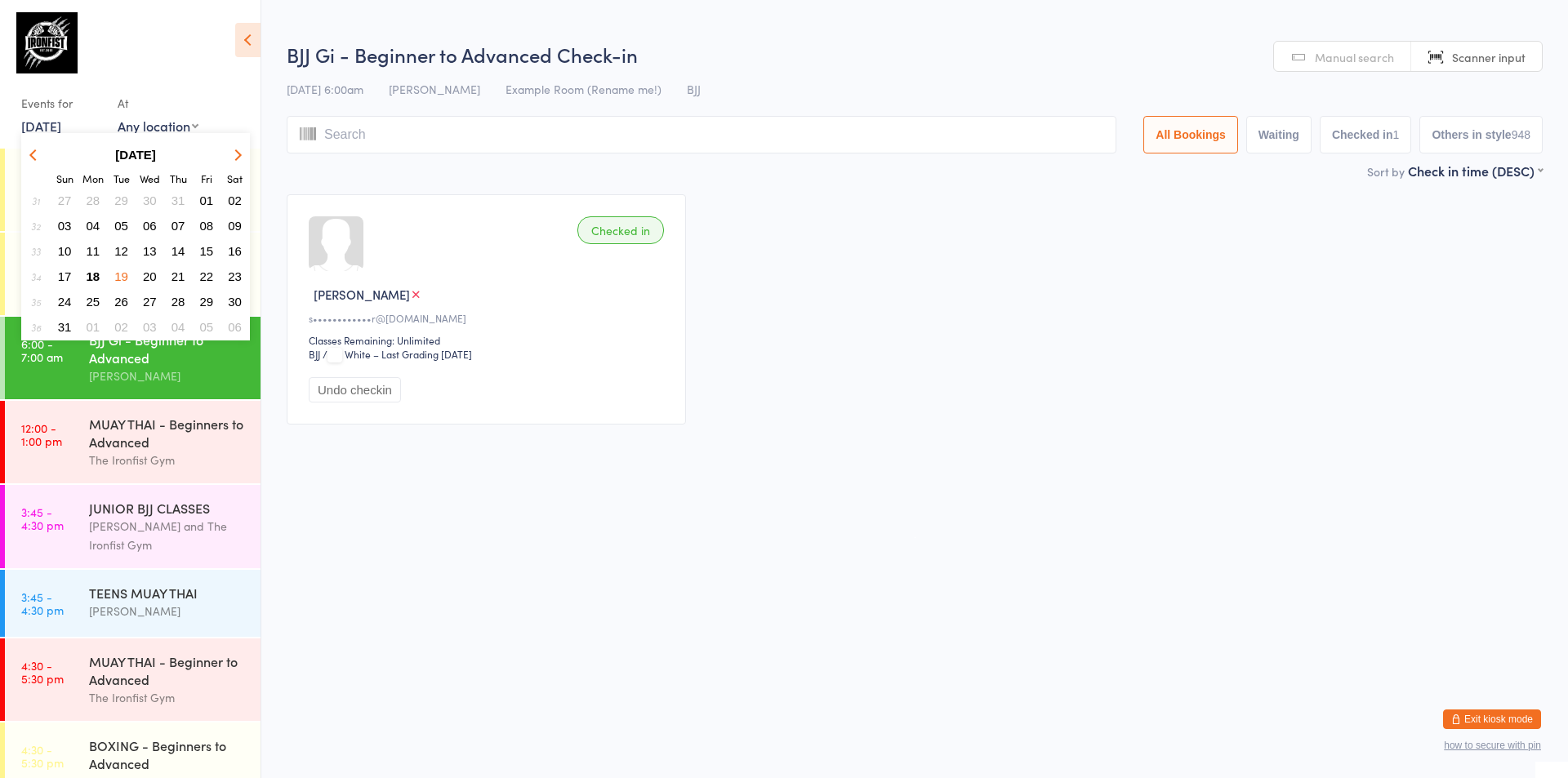
click at [147, 275] on span "20" at bounding box center [150, 276] width 14 height 14
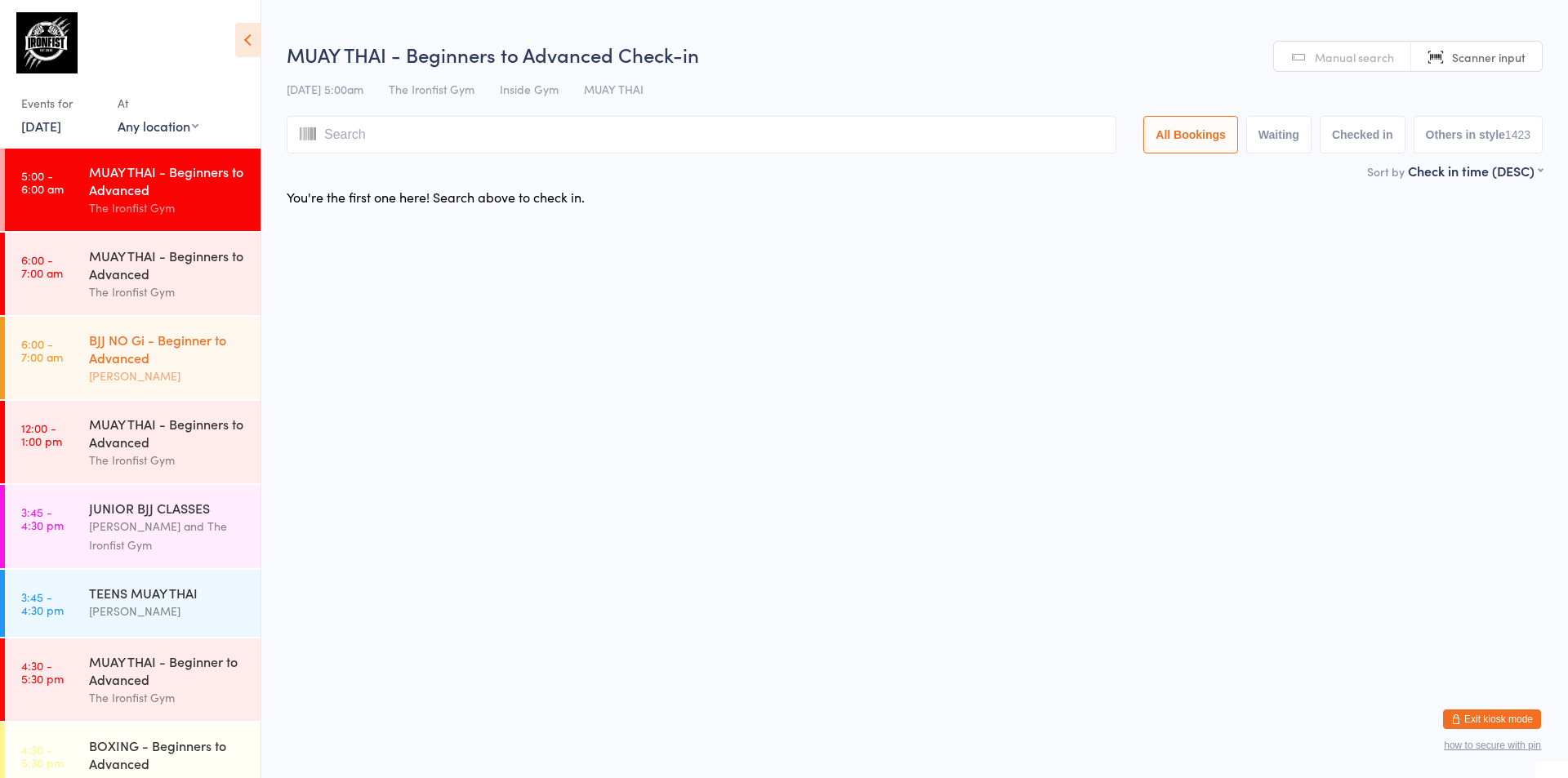
click at [123, 348] on div "BJJ NO Gi - Beginner to Advanced" at bounding box center [168, 348] width 157 height 36
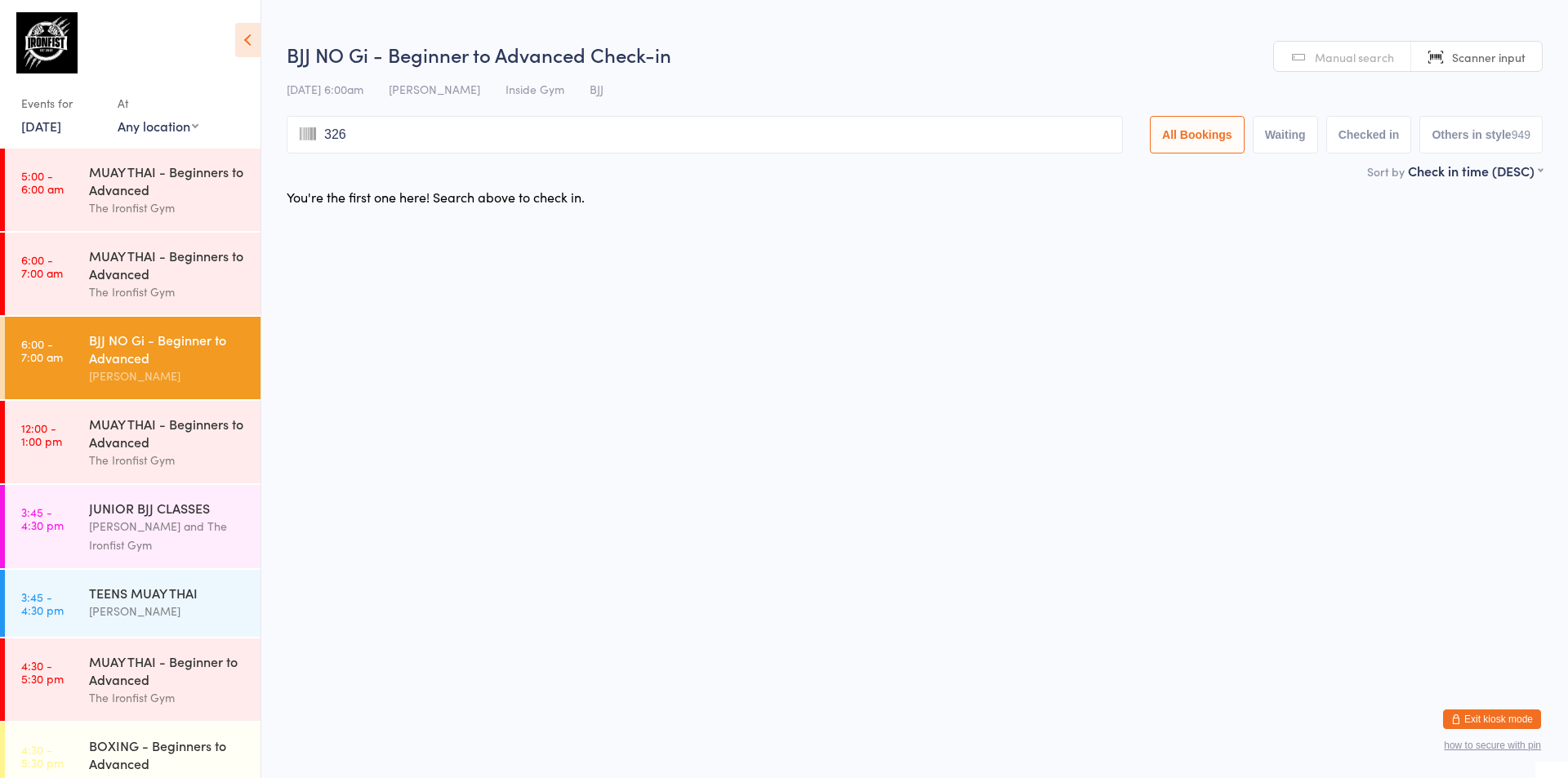
type input "3267"
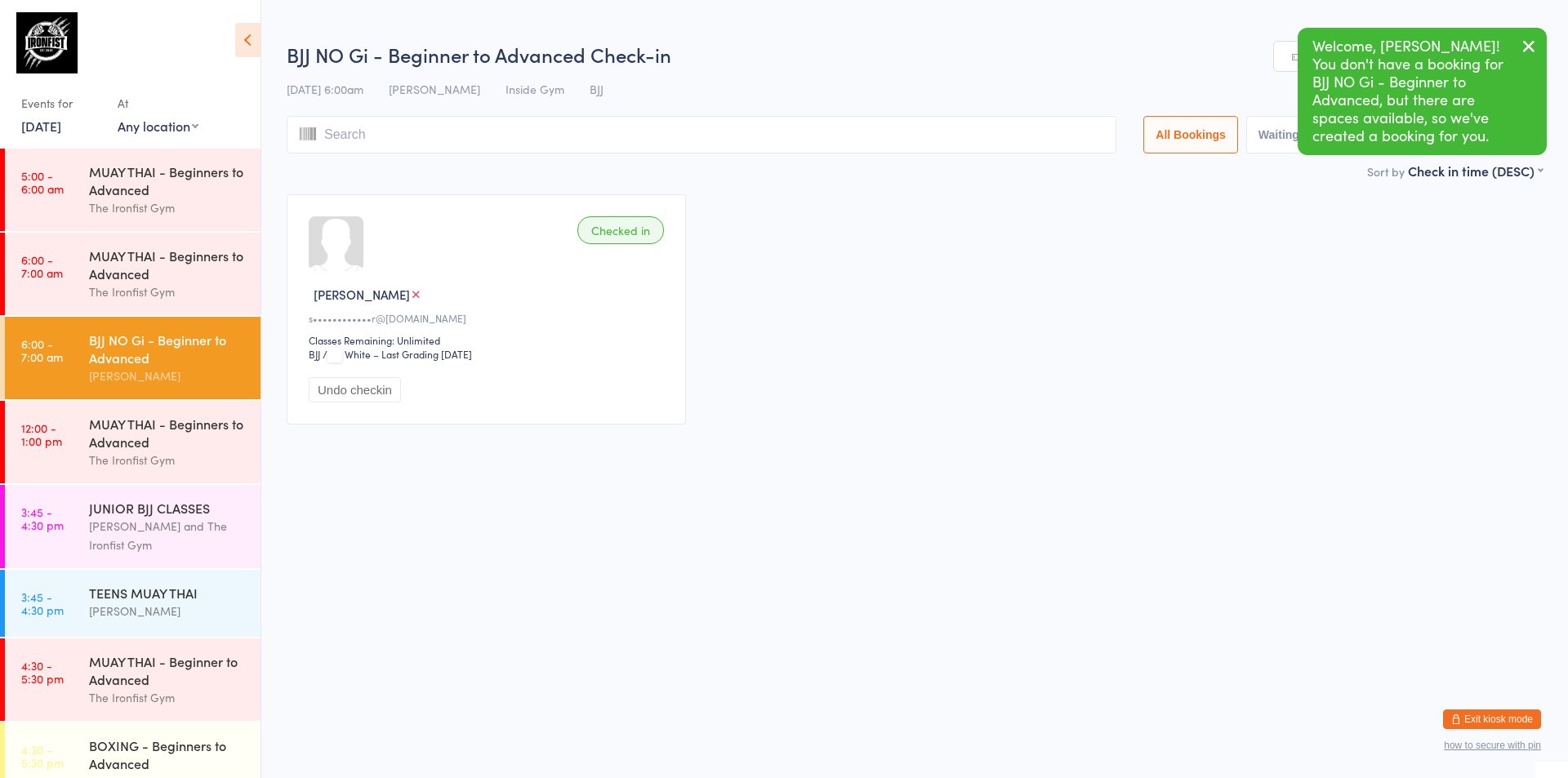
click at [61, 121] on link "[DATE]" at bounding box center [41, 126] width 40 height 18
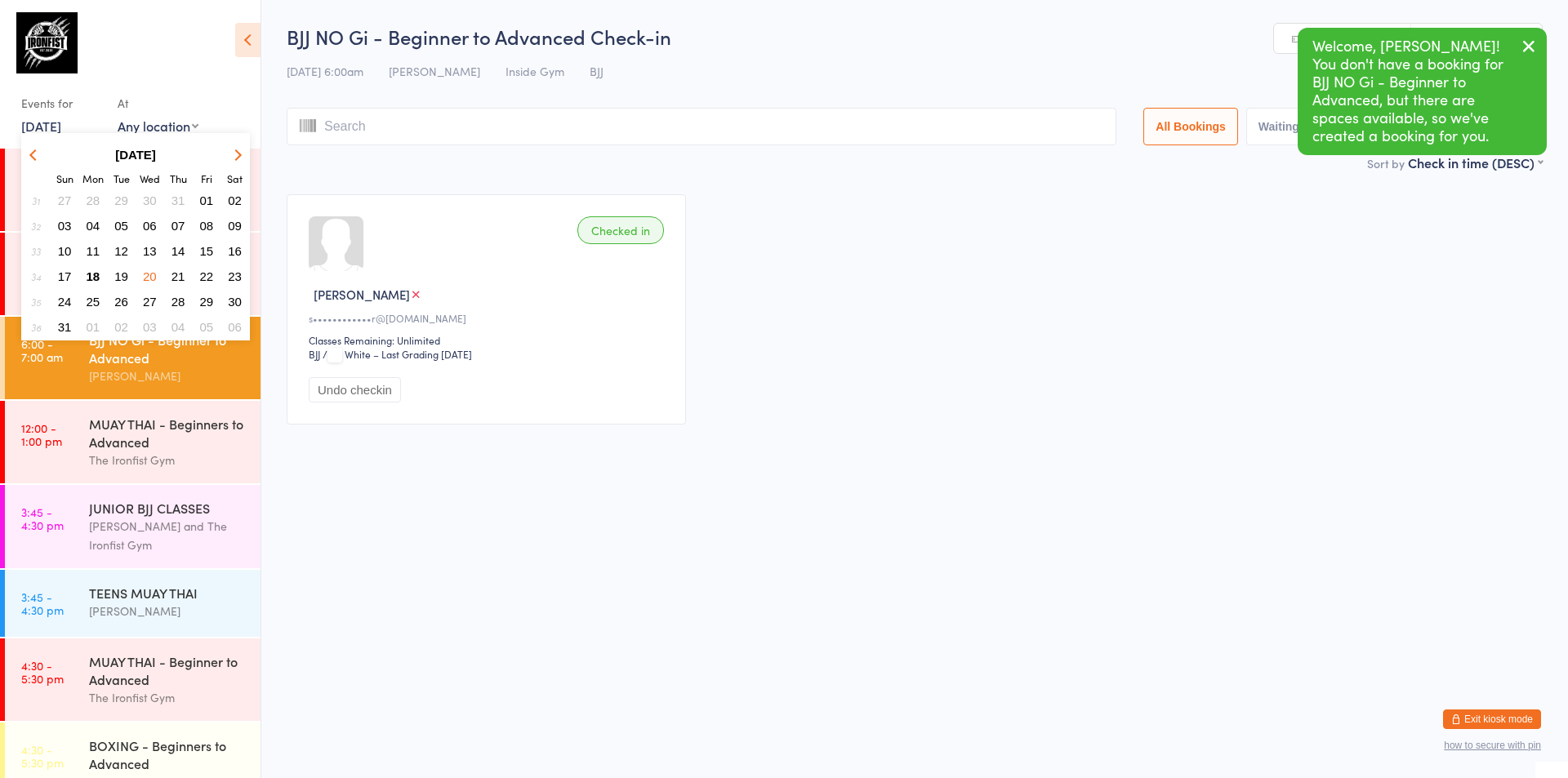
click at [94, 277] on span "18" at bounding box center [94, 276] width 14 height 14
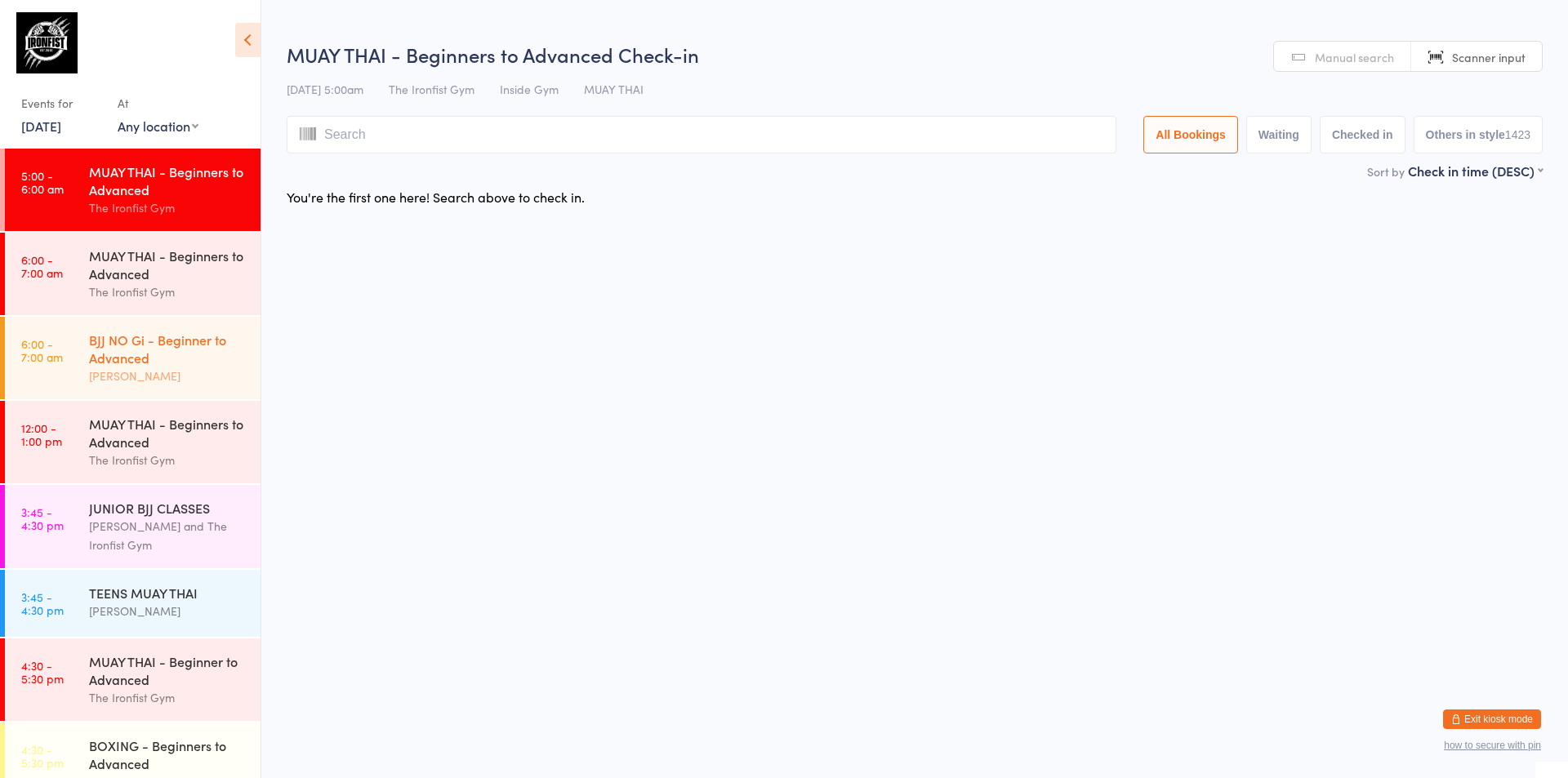
click at [91, 363] on div "BJJ NO Gi - Beginner to Advanced" at bounding box center [168, 348] width 157 height 36
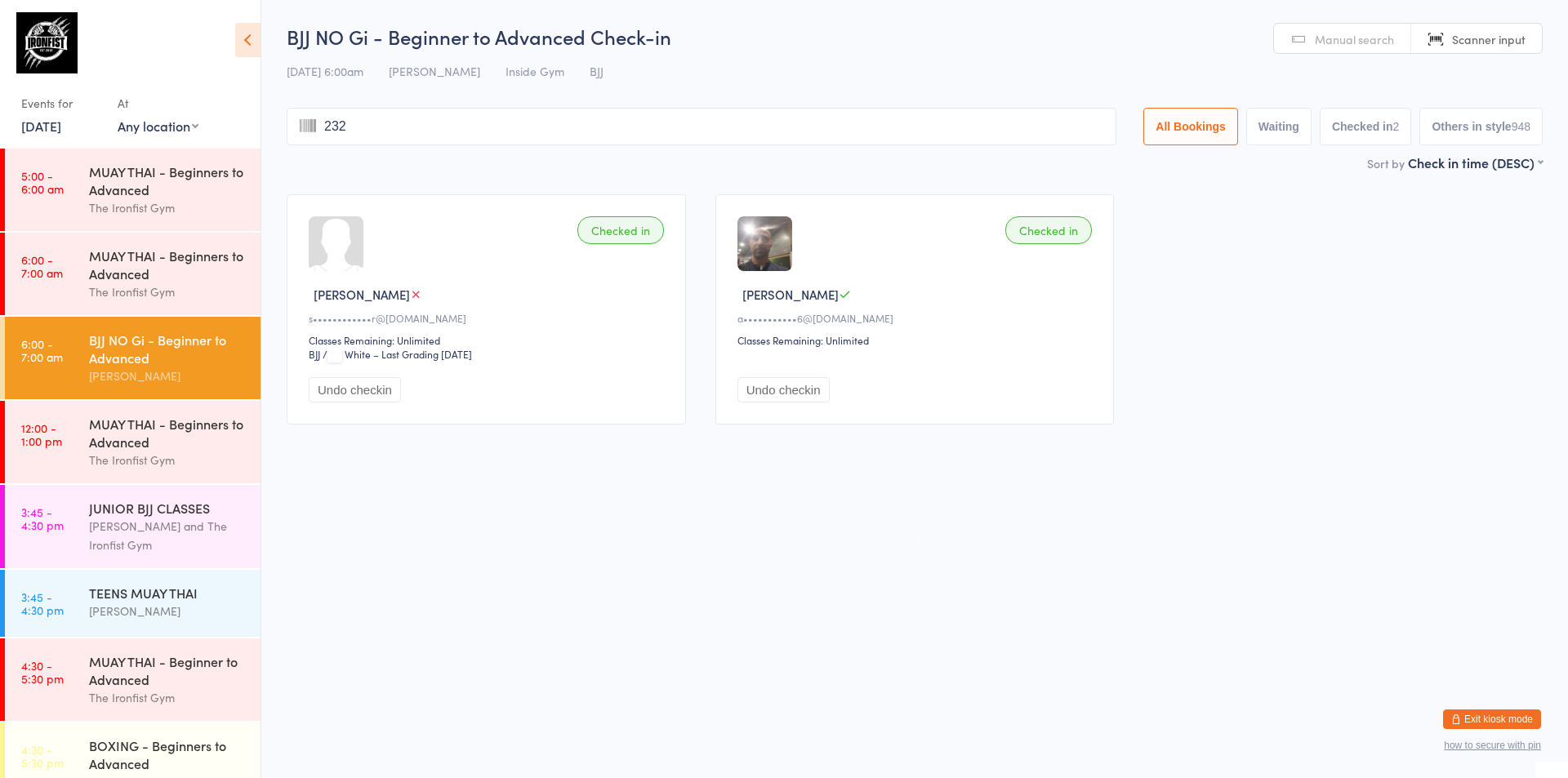
type input "2328"
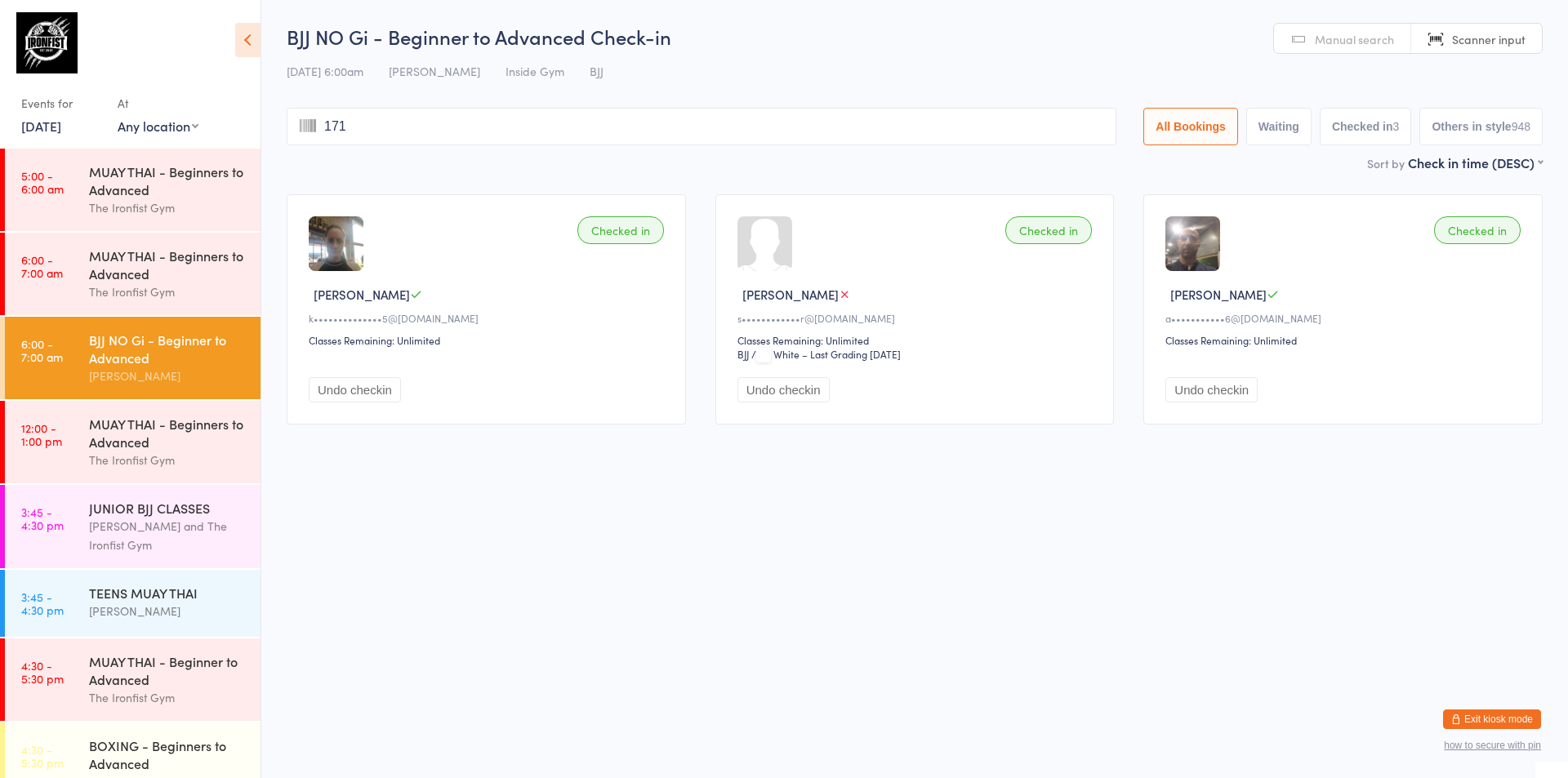
type input "1715"
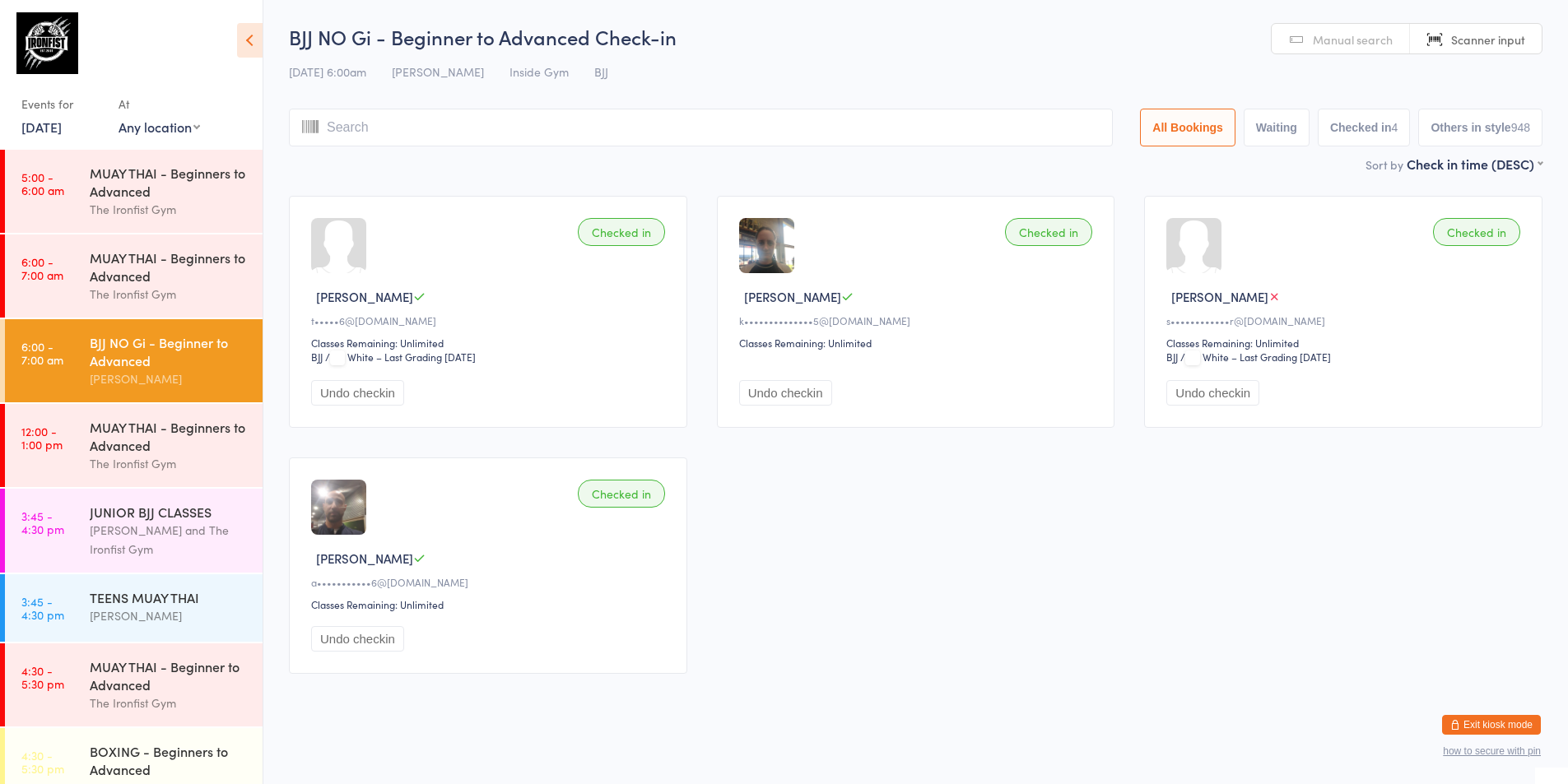
click at [739, 695] on html "You have now entered Kiosk Mode. Members will be able to check themselves in us…" at bounding box center [784, 392] width 1568 height 784
click at [152, 371] on div "[PERSON_NAME]" at bounding box center [169, 379] width 159 height 19
type input "3173"
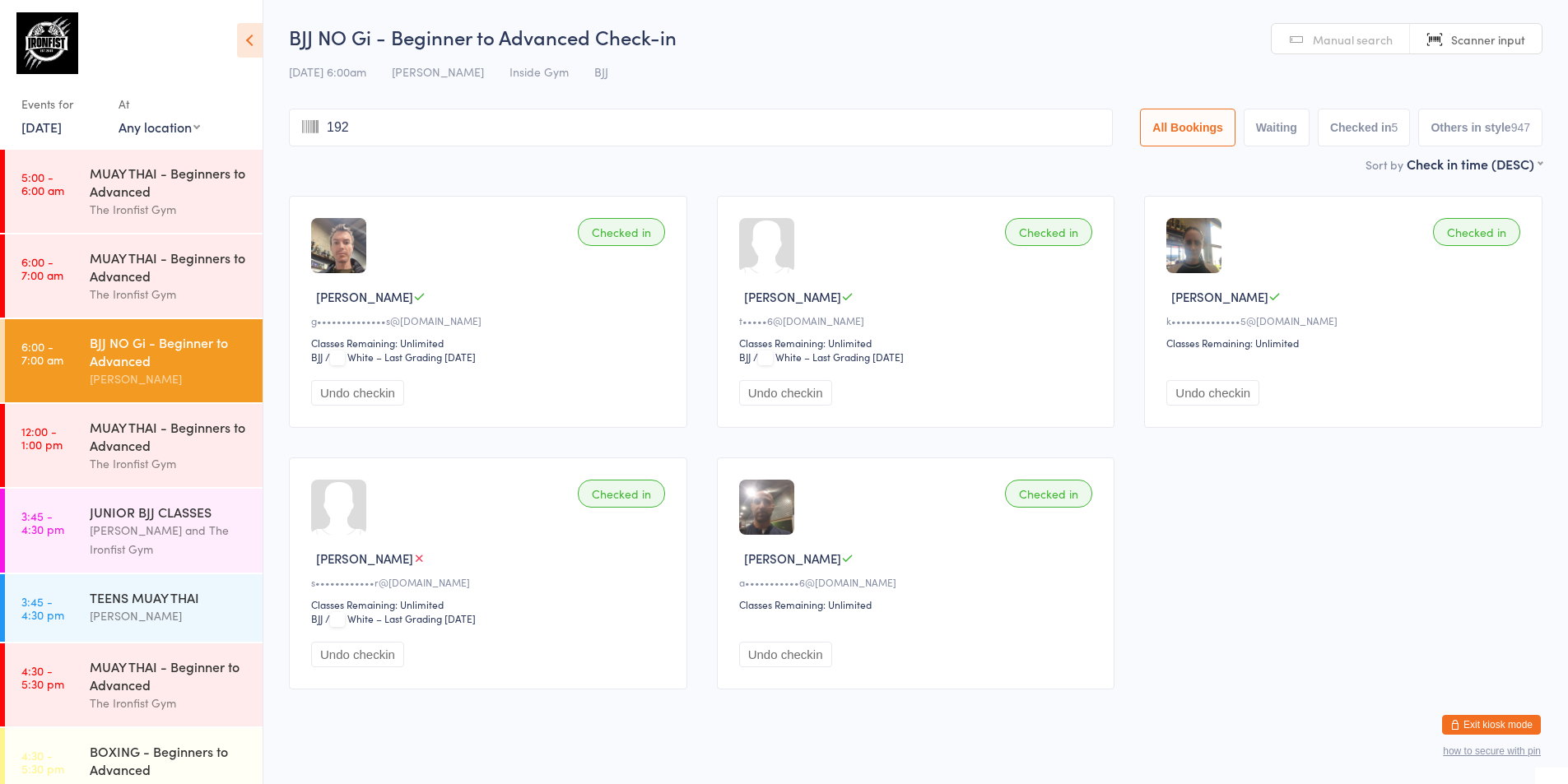
type input "1924"
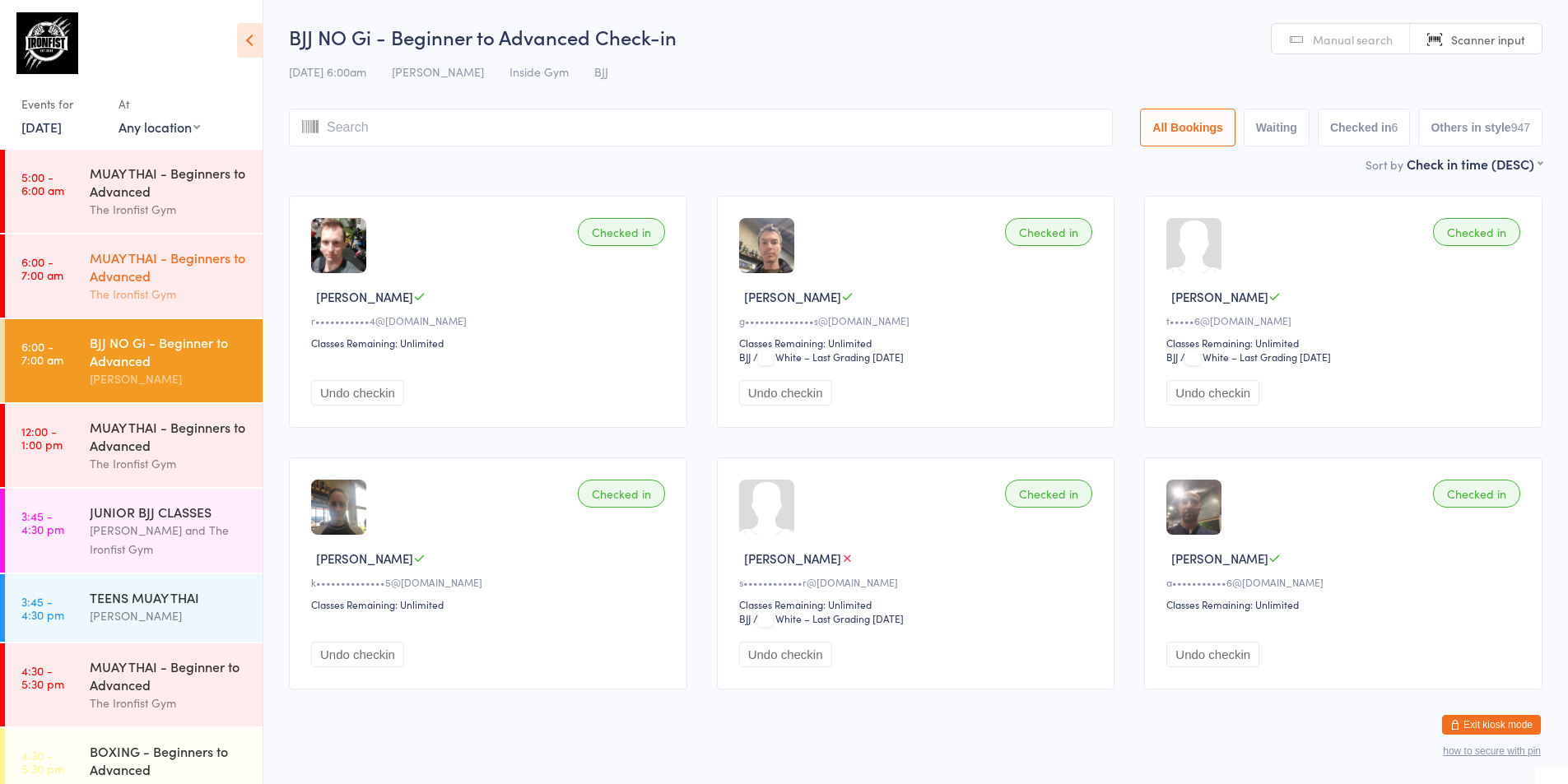
click at [60, 252] on link "6:00 - 7:00 am MUAY THAI - Beginners to Advanced The Ironfist Gym" at bounding box center [134, 276] width 258 height 83
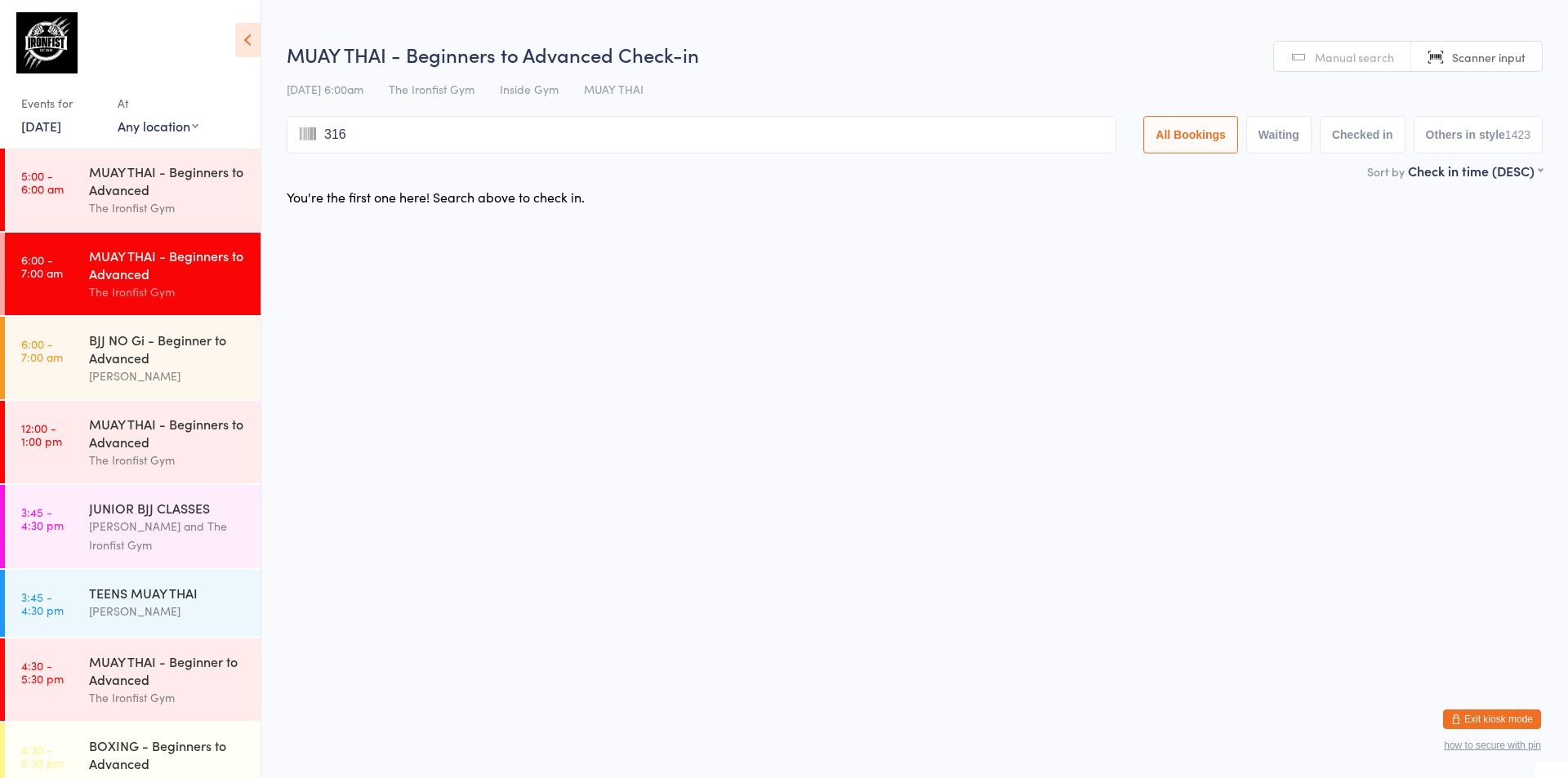
type input "3168"
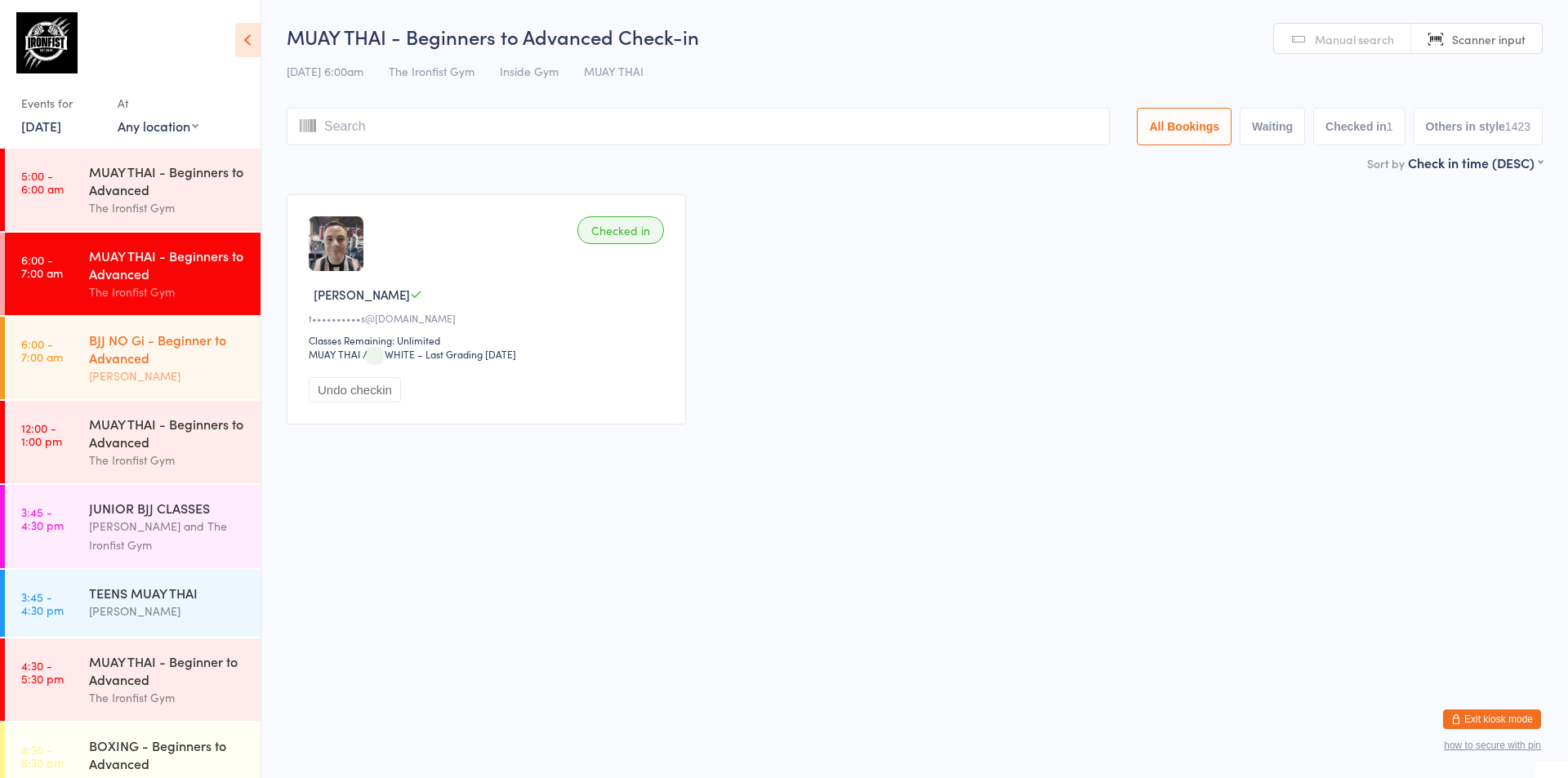
click at [169, 352] on div "BJJ NO Gi - Beginner to Advanced" at bounding box center [168, 348] width 157 height 36
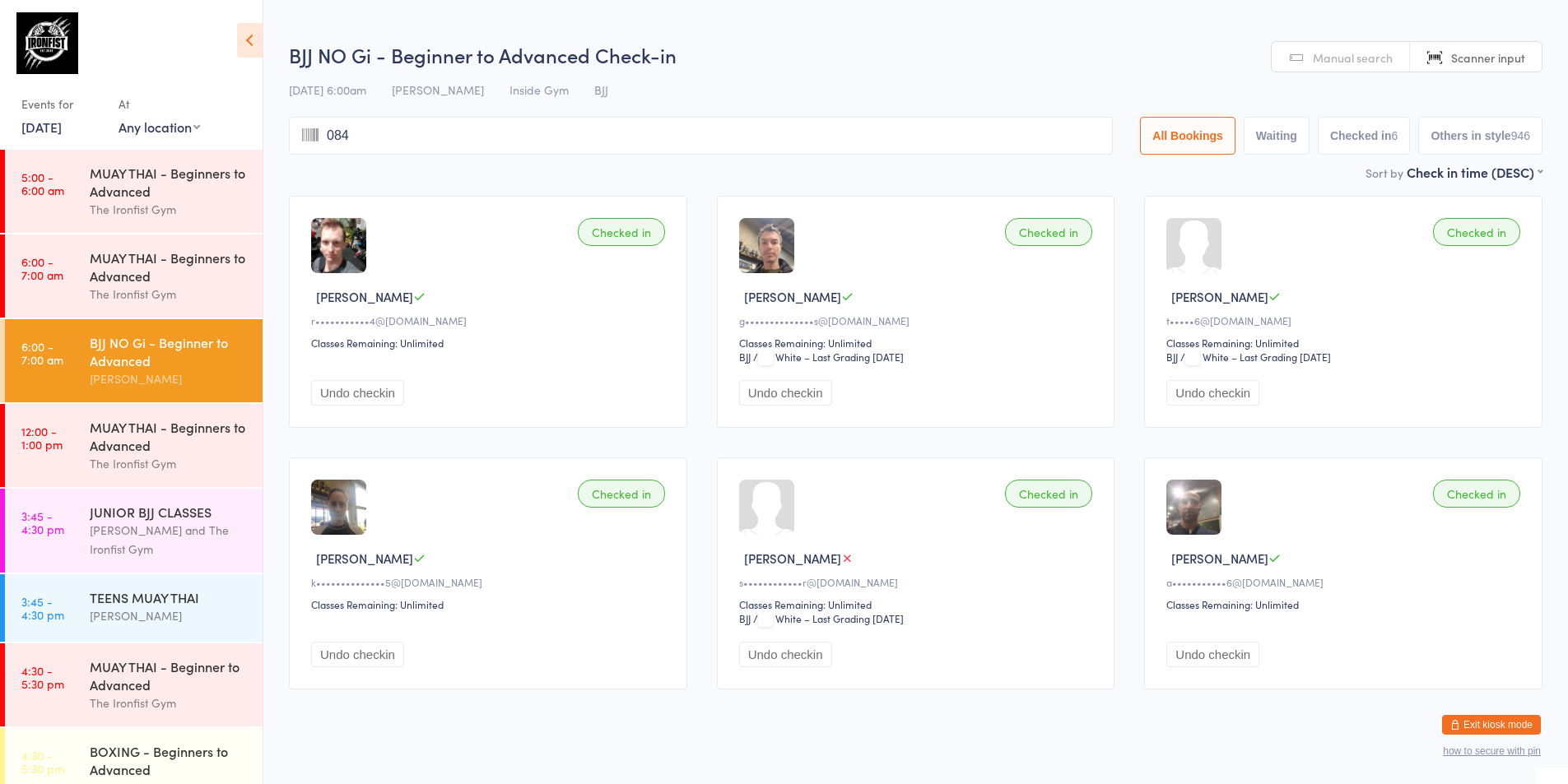
type input "0845"
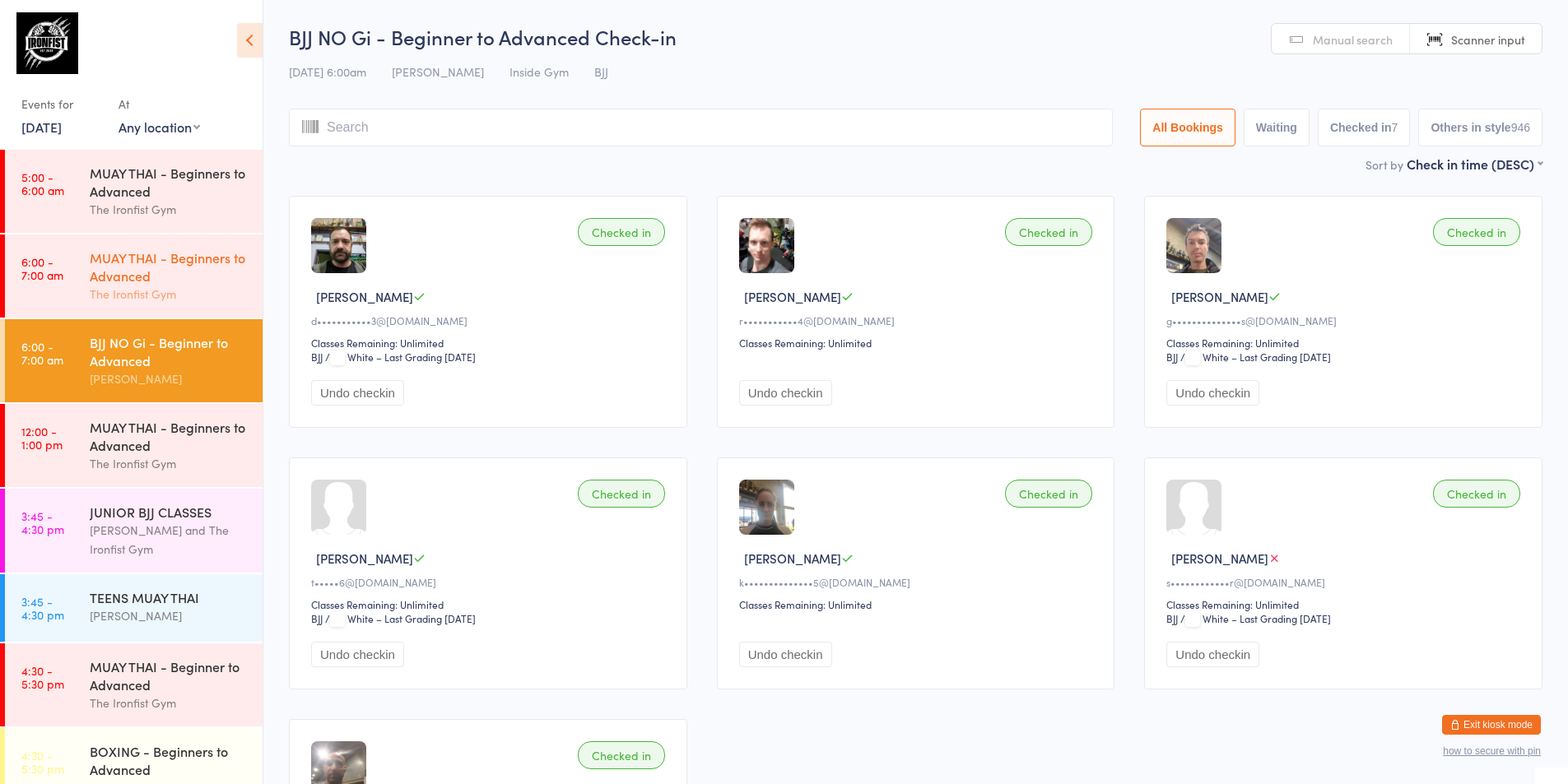
click at [179, 316] on div "MUAY THAI - Beginners to Advanced The Ironfist Gym" at bounding box center [176, 276] width 173 height 83
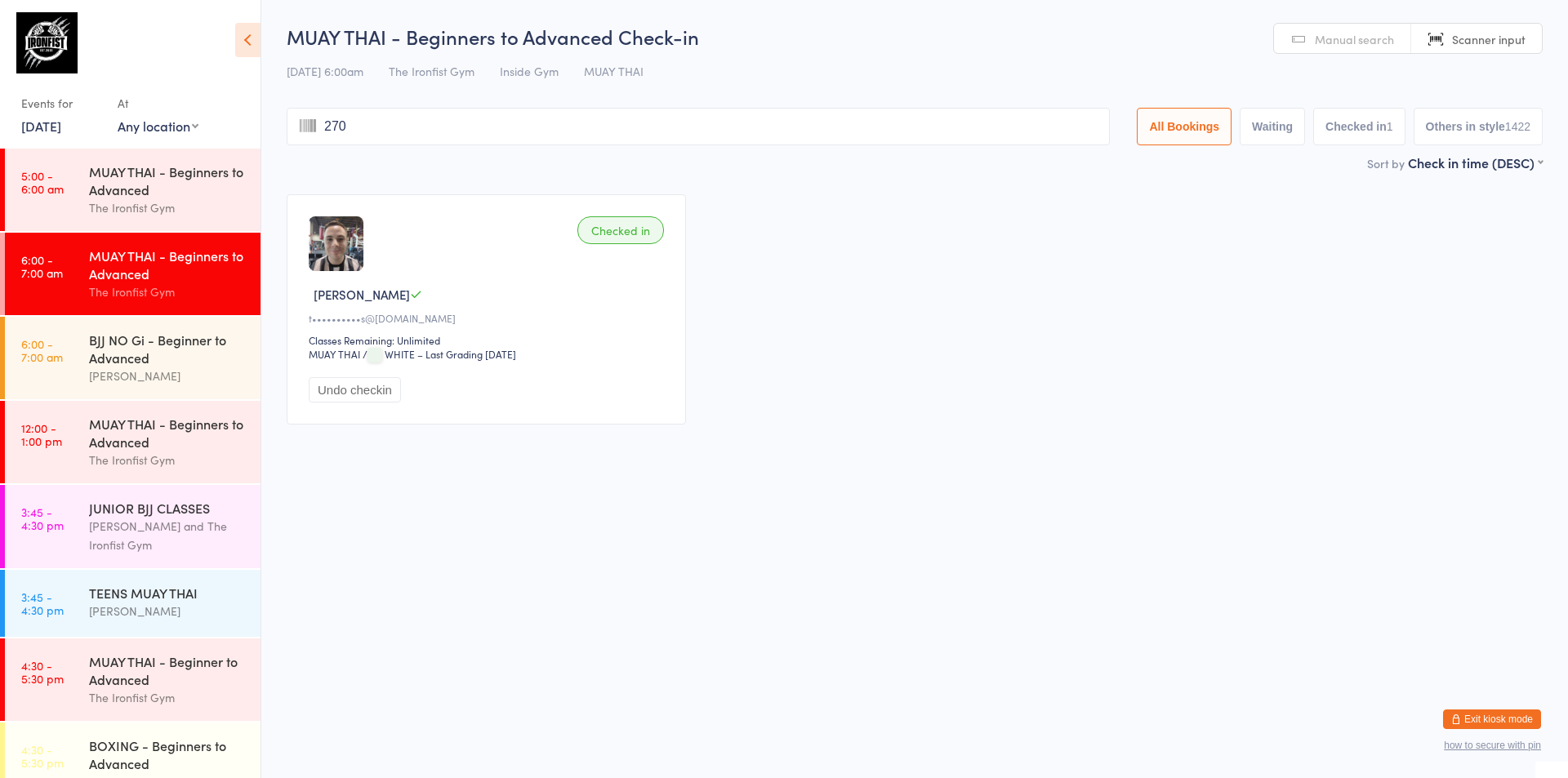
type input "2707"
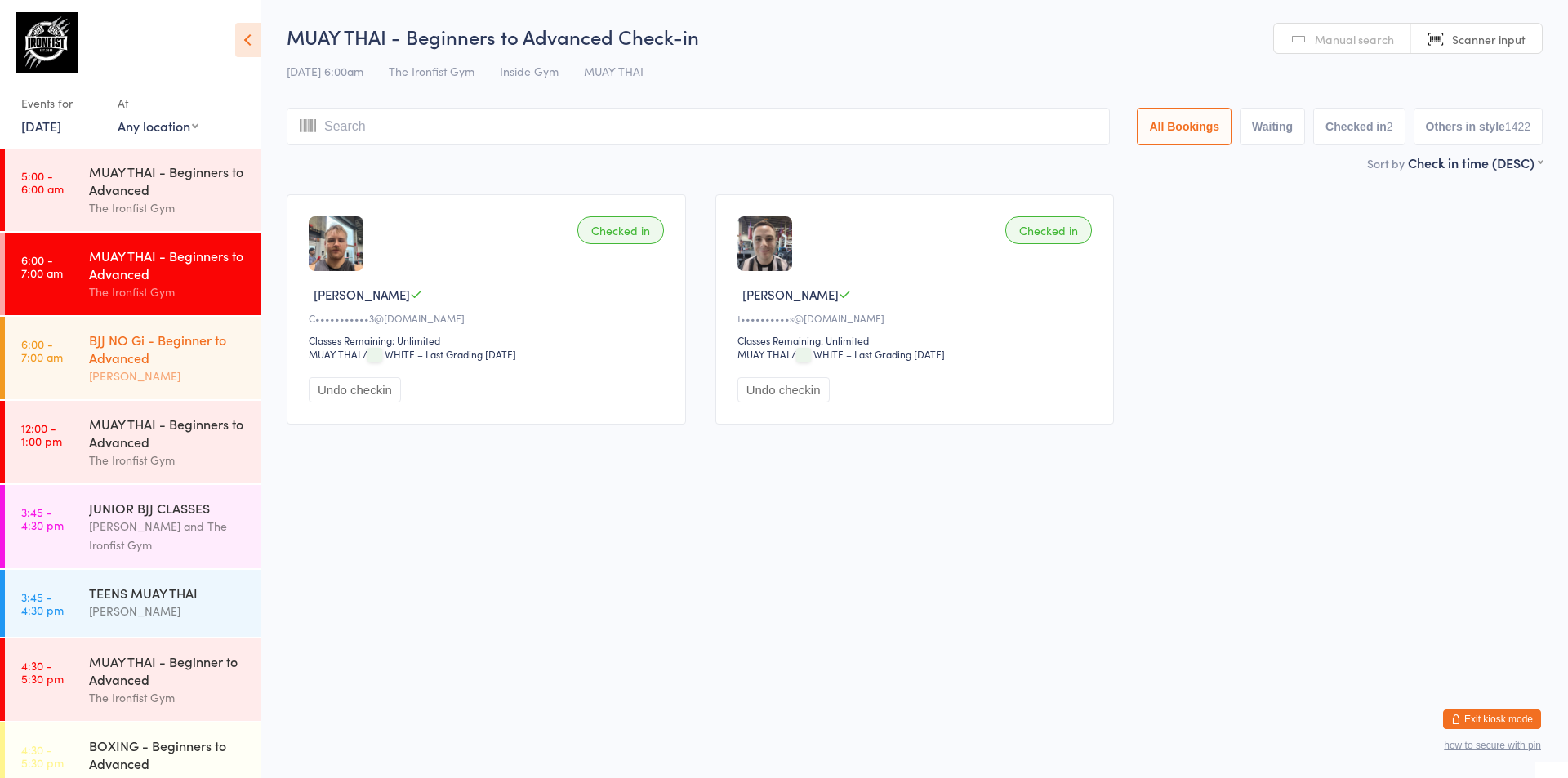
click at [168, 356] on div "BJJ NO Gi - Beginner to Advanced" at bounding box center [168, 348] width 157 height 36
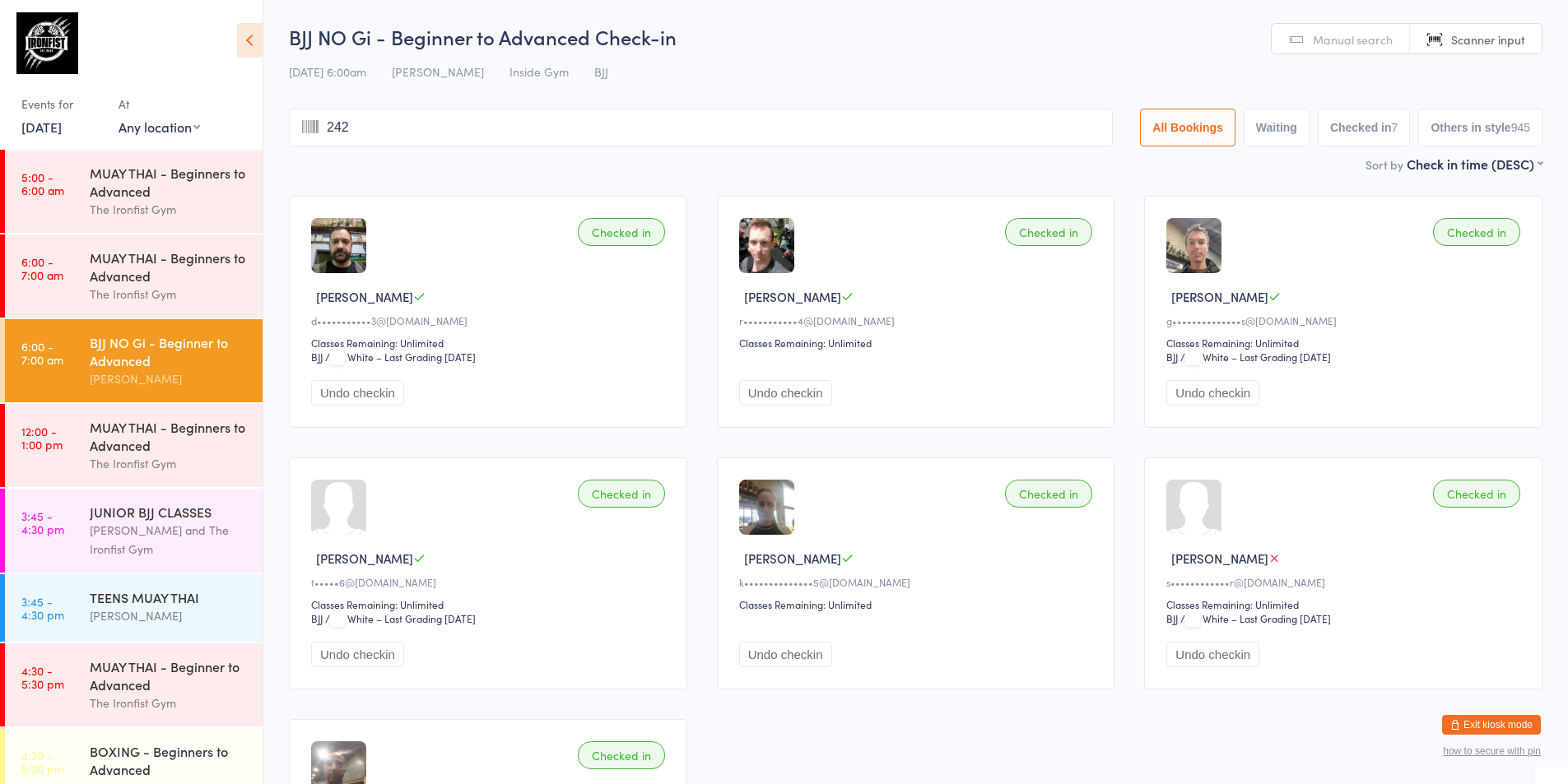
type input "2421"
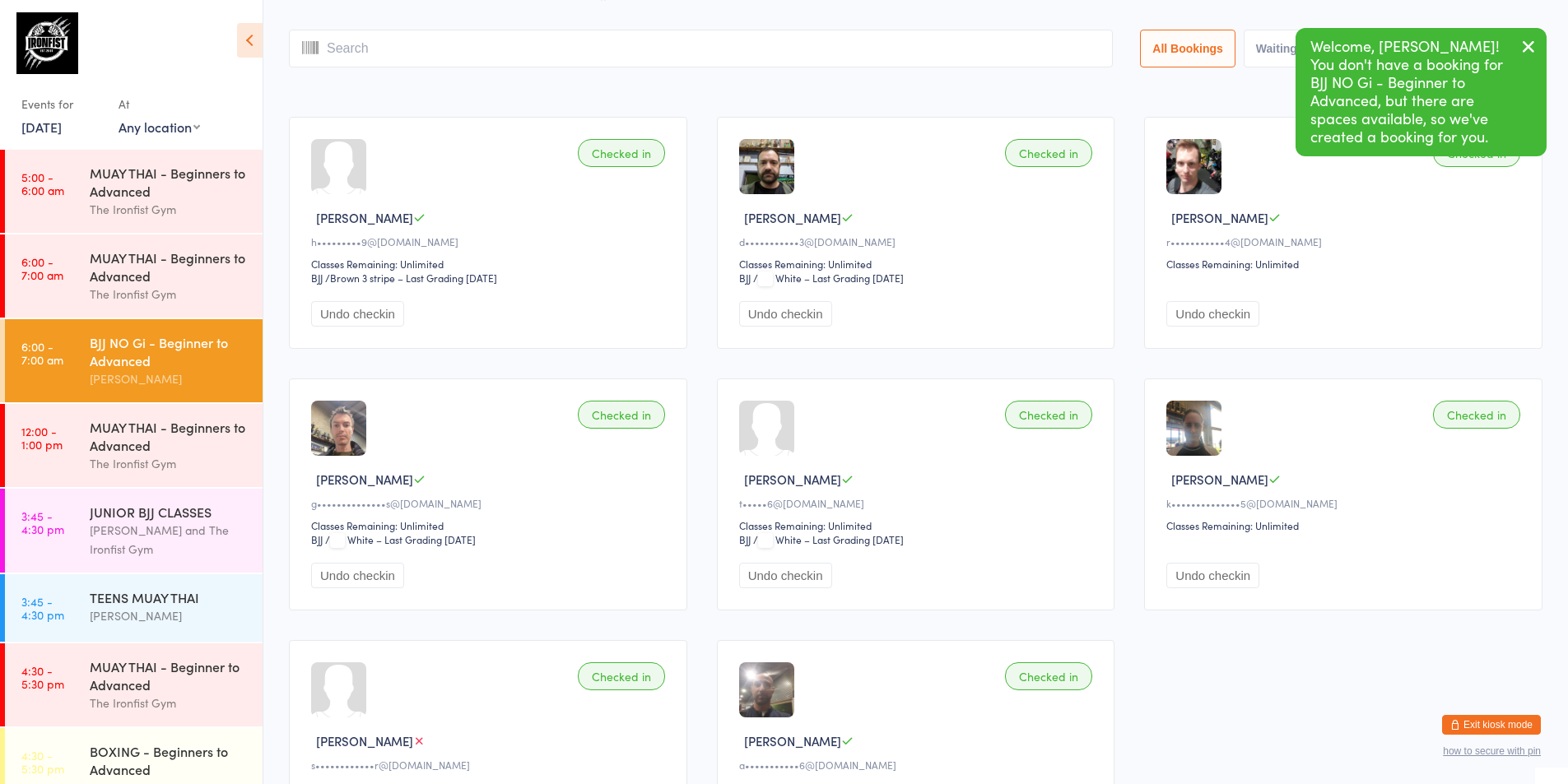
scroll to position [83, 0]
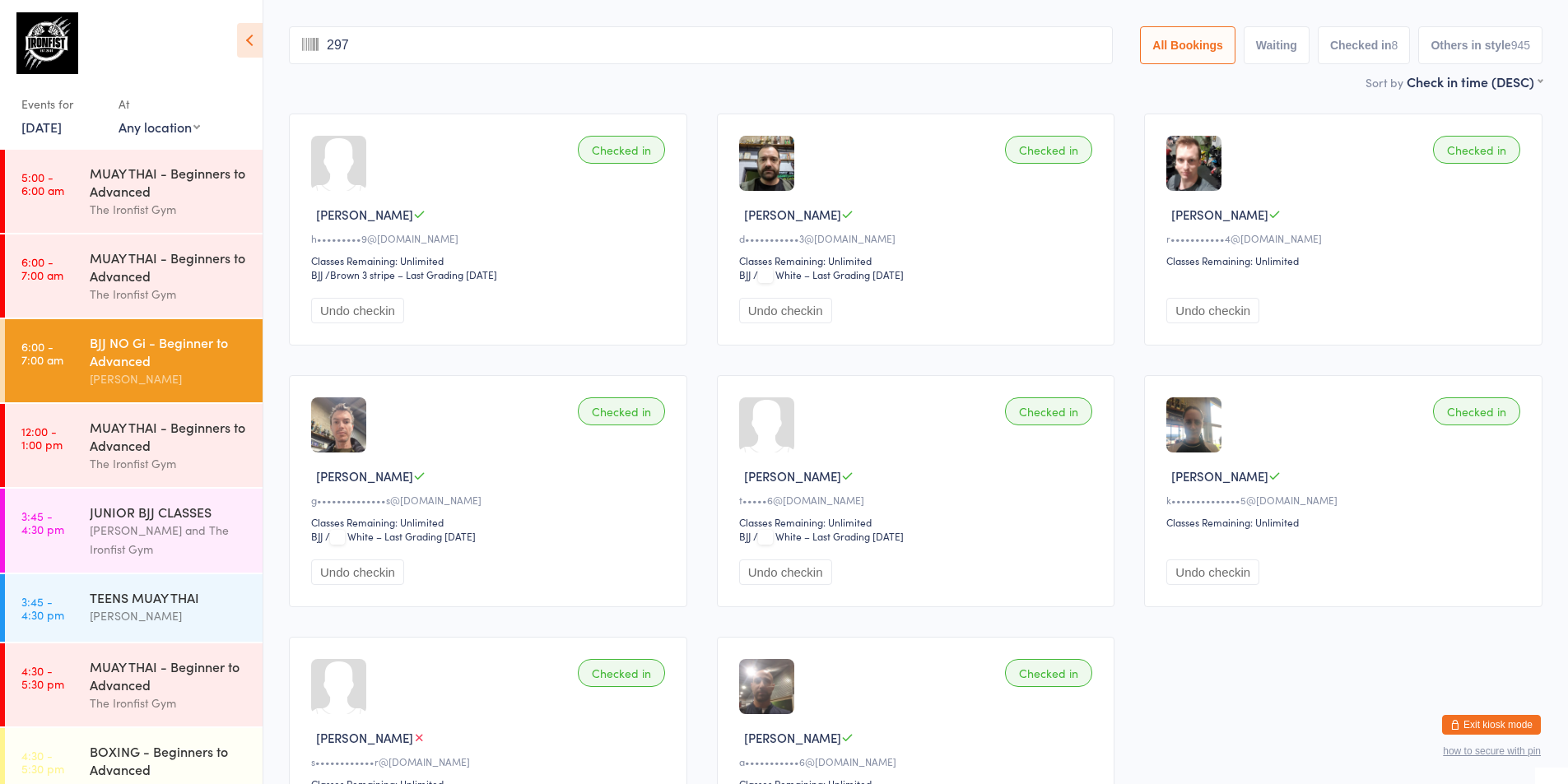
type input "2976"
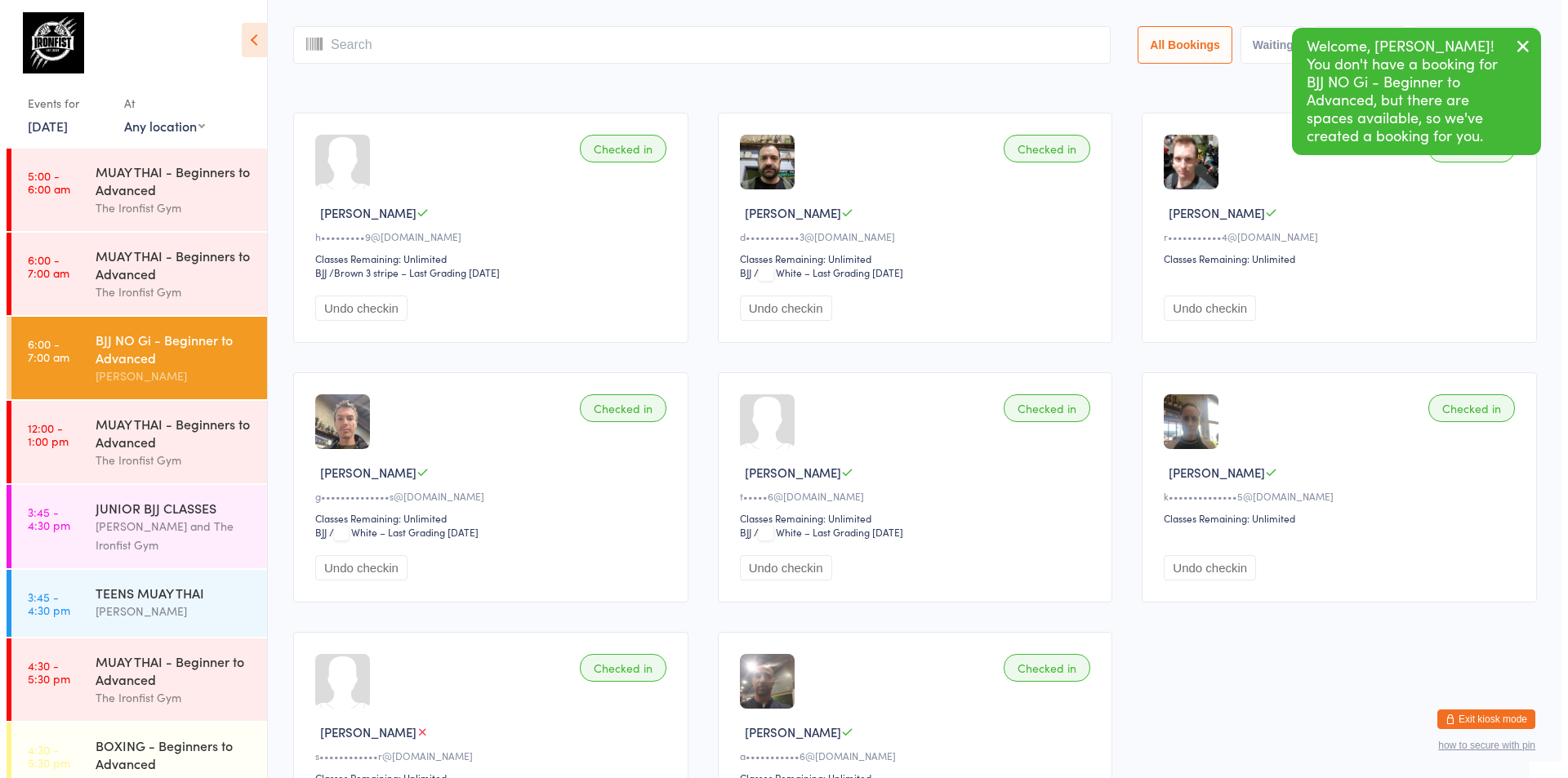
scroll to position [0, 0]
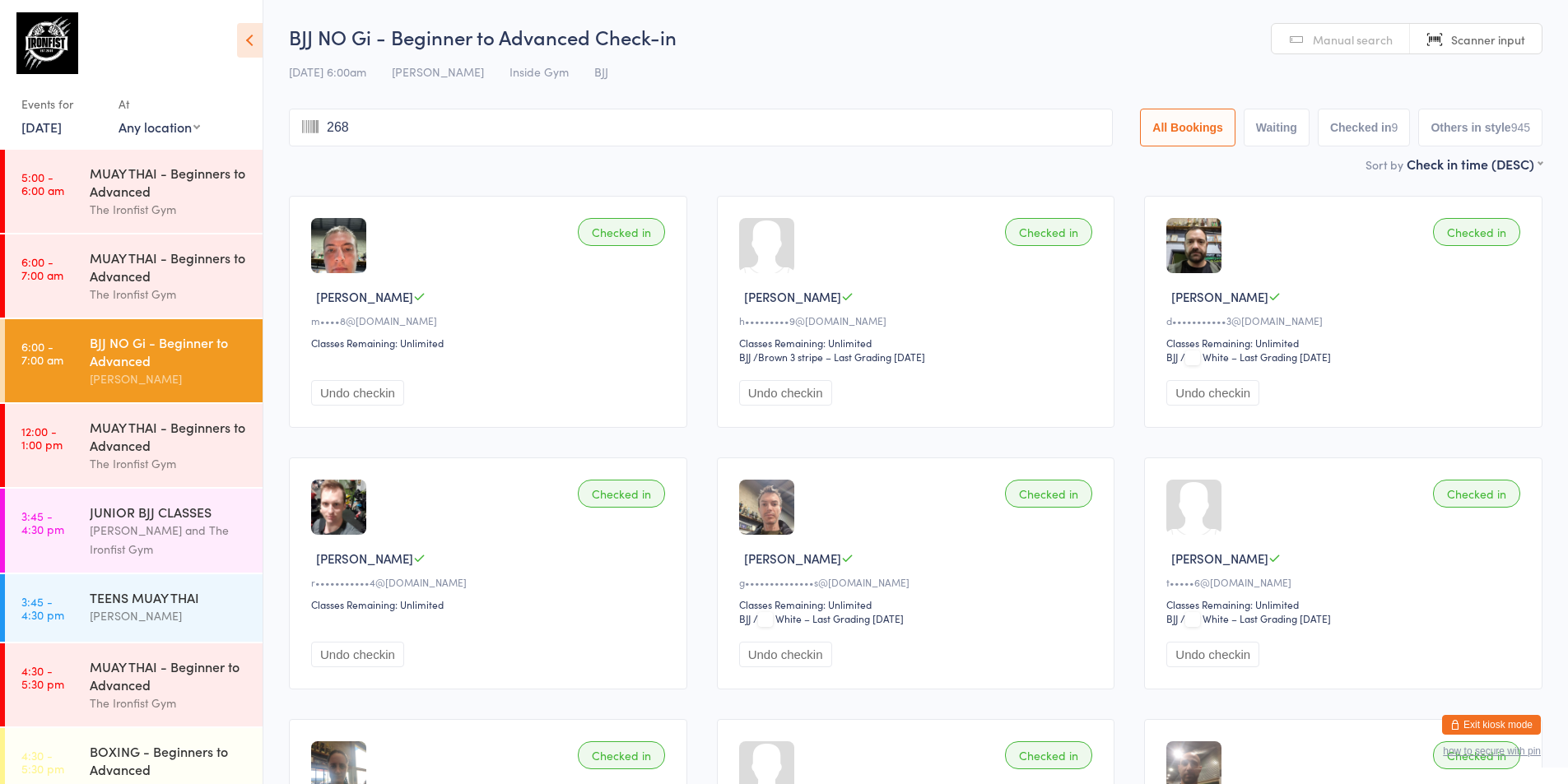
type input "2687"
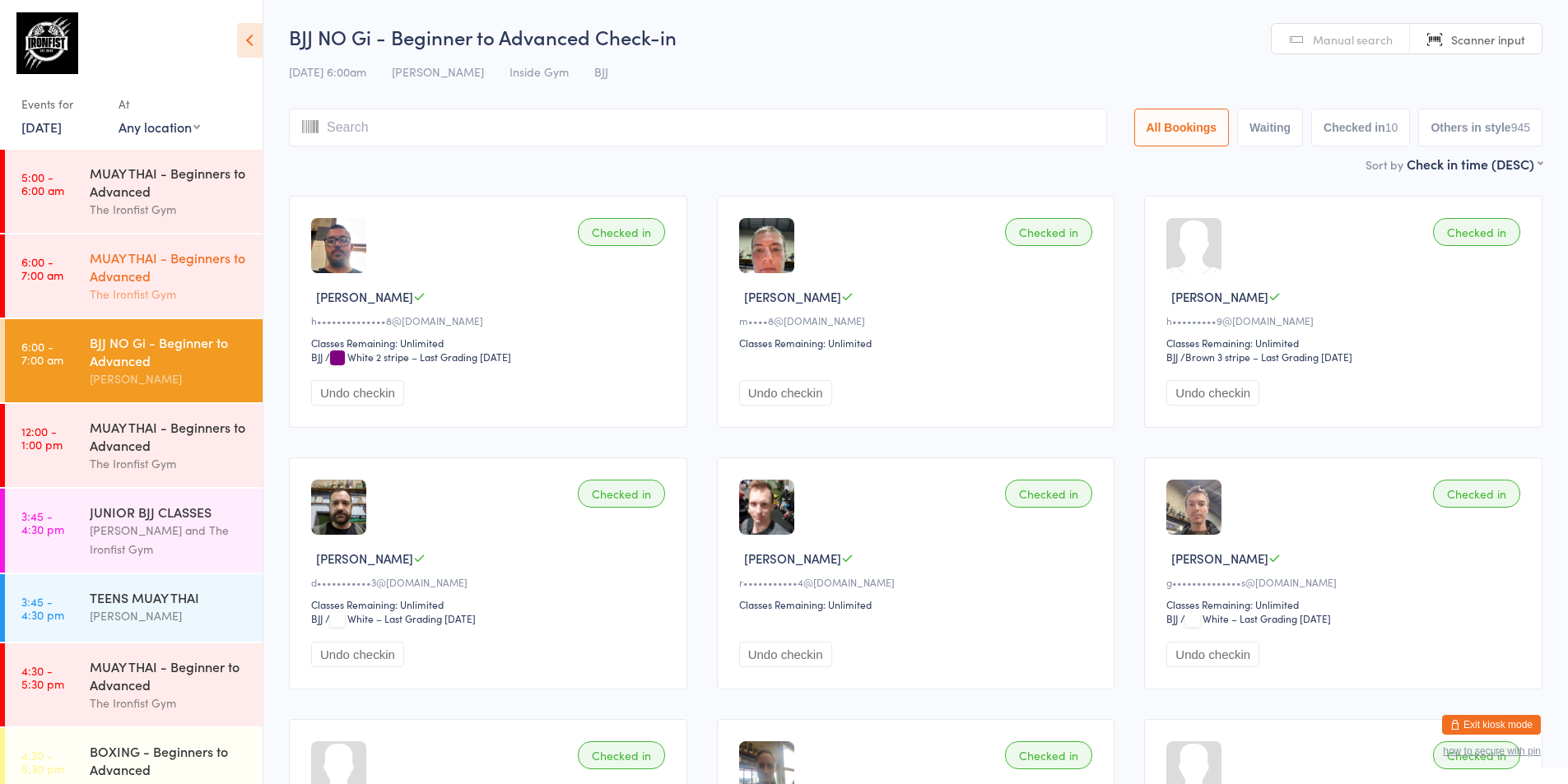
click at [84, 274] on link "6:00 - 7:00 am MUAY THAI - Beginners to Advanced The Ironfist Gym" at bounding box center [134, 276] width 258 height 83
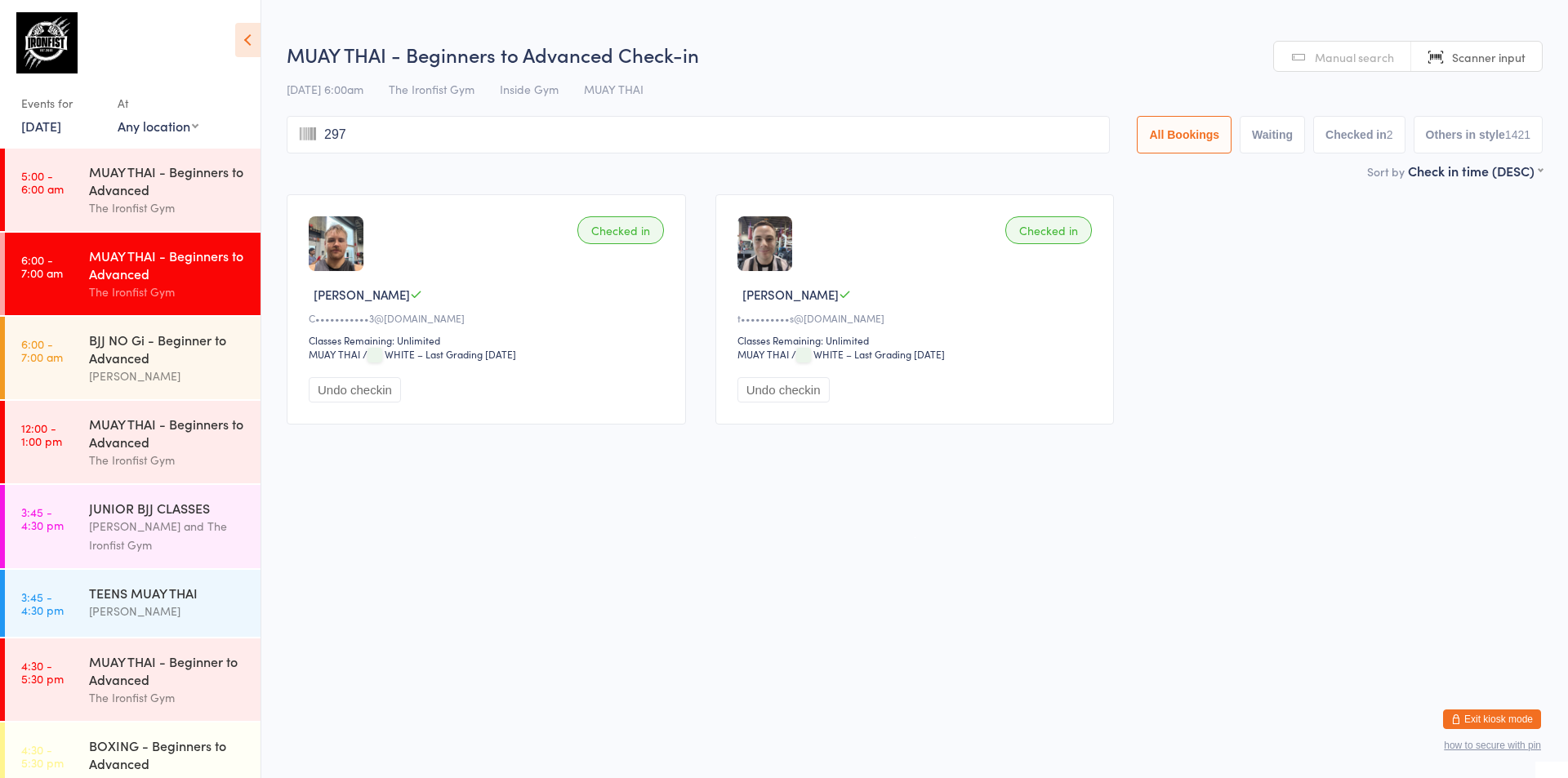
type input "2973"
